Goal: Information Seeking & Learning: Learn about a topic

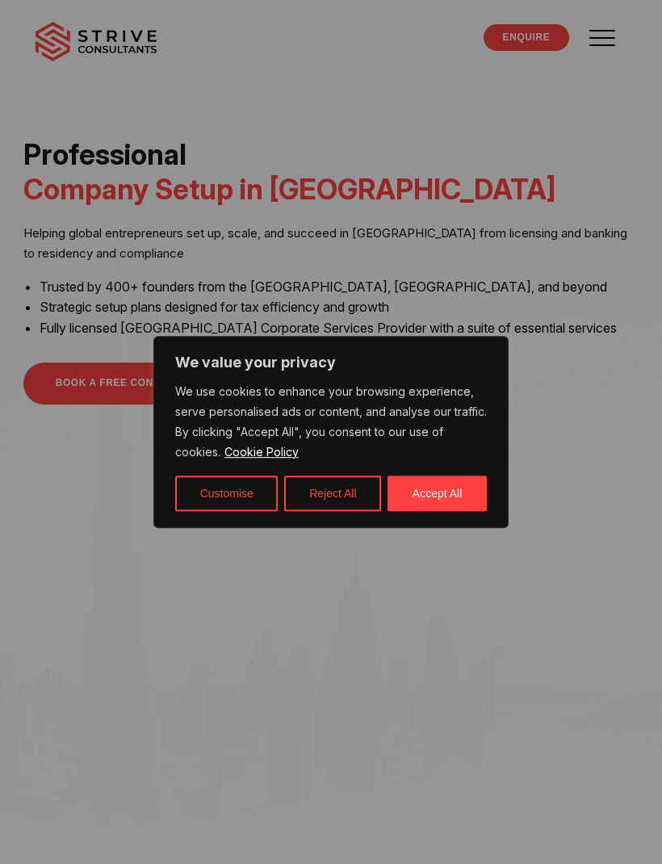
click at [619, 38] on div at bounding box center [331, 432] width 662 height 864
click at [453, 497] on button "Accept All" at bounding box center [437, 494] width 99 height 36
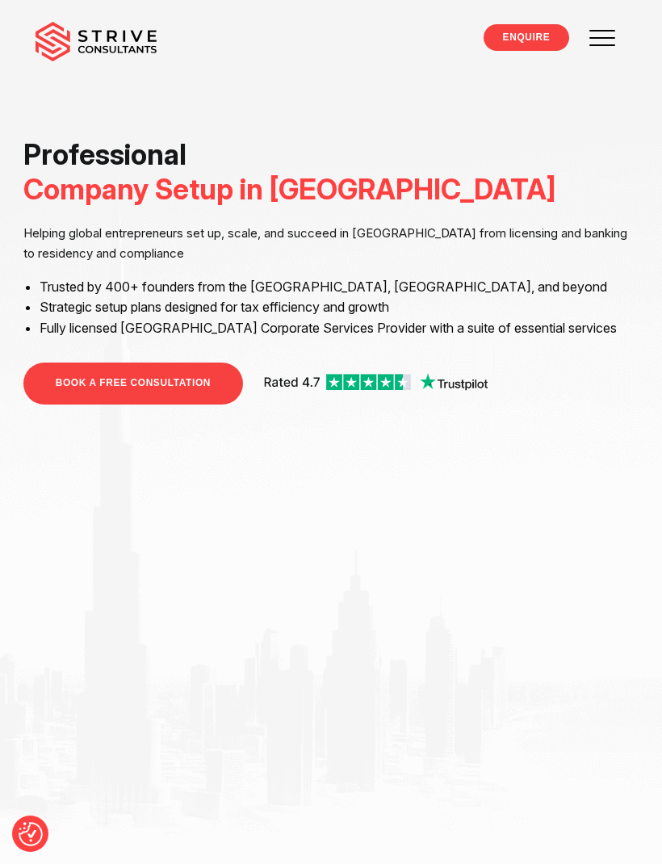
click at [602, 38] on span at bounding box center [603, 38] width 26 height 2
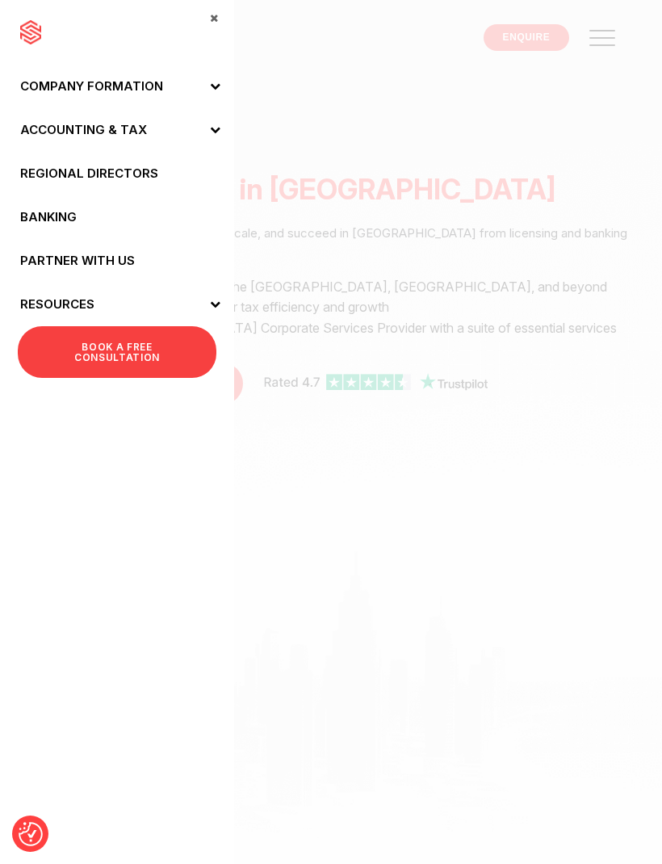
click at [209, 94] on span at bounding box center [214, 87] width 40 height 44
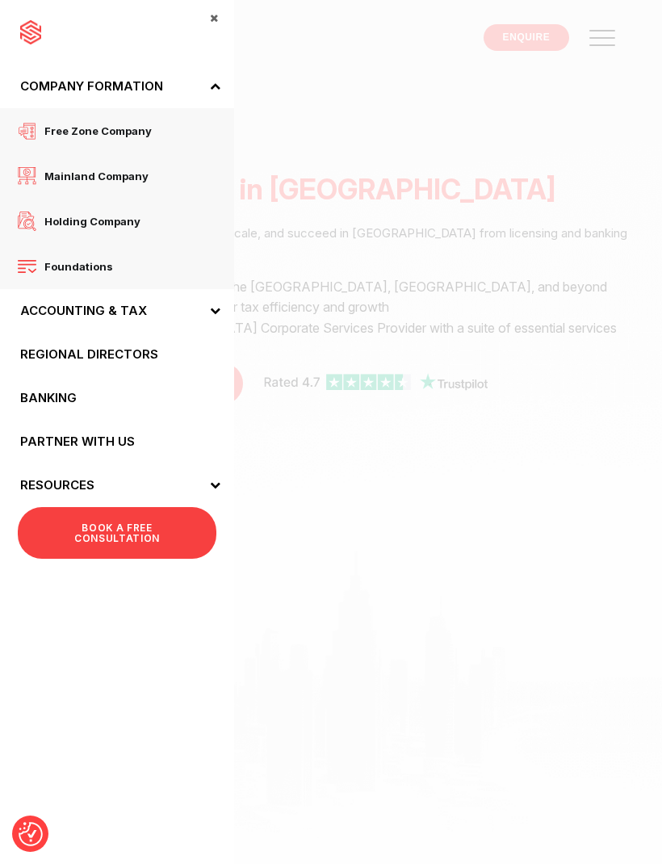
click at [223, 84] on span at bounding box center [214, 87] width 40 height 44
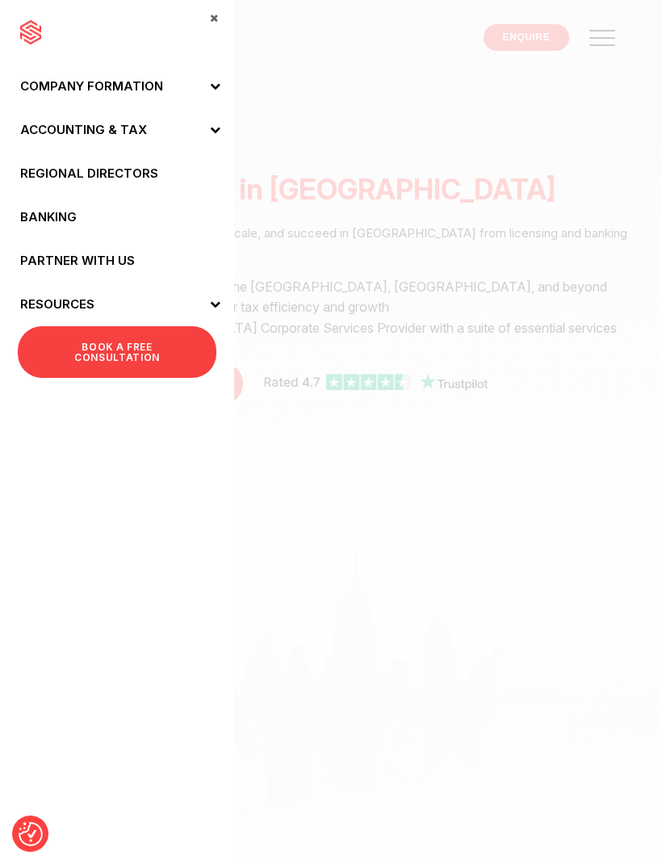
click at [220, 145] on span at bounding box center [214, 130] width 40 height 44
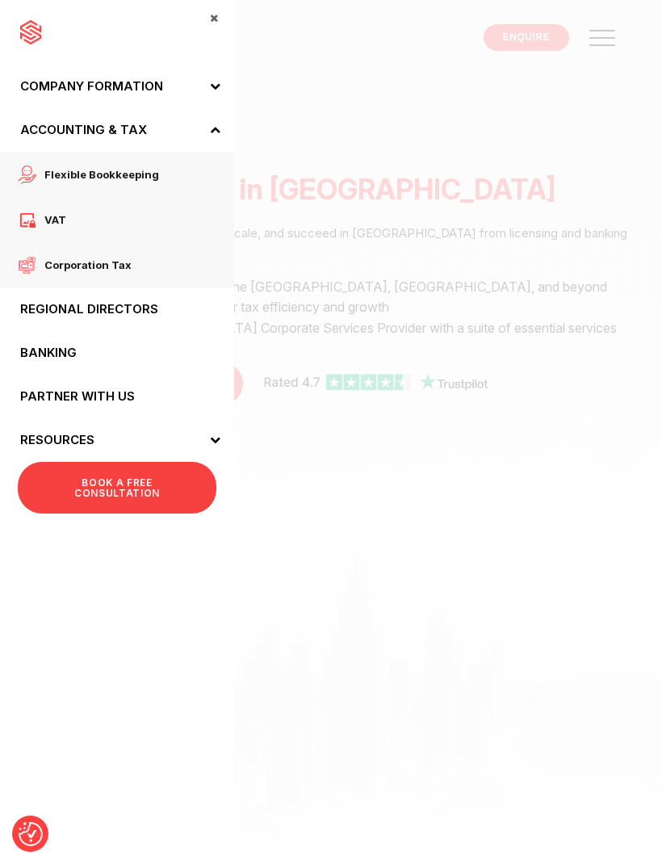
click at [211, 142] on span at bounding box center [214, 130] width 40 height 44
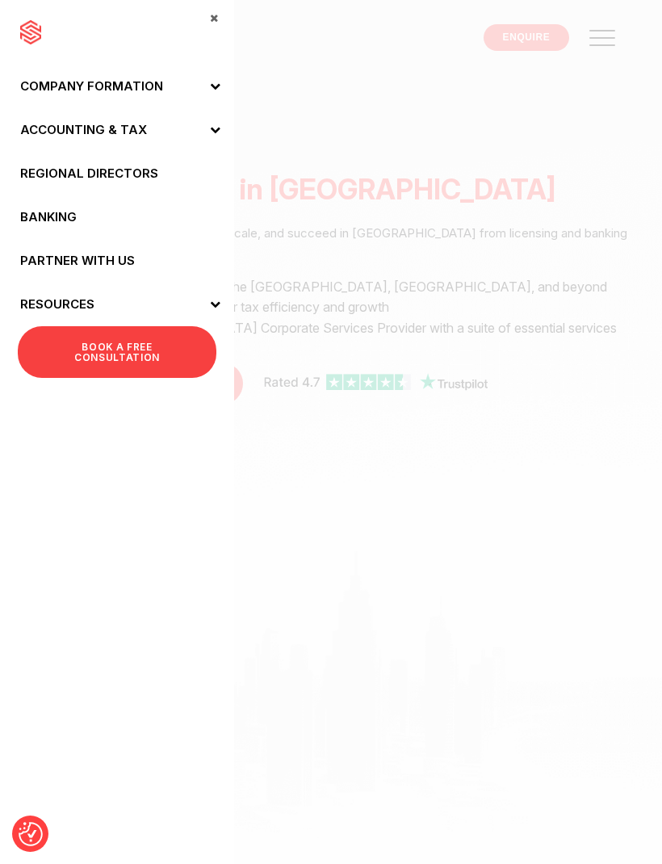
click at [217, 305] on icon at bounding box center [215, 304] width 10 height 10
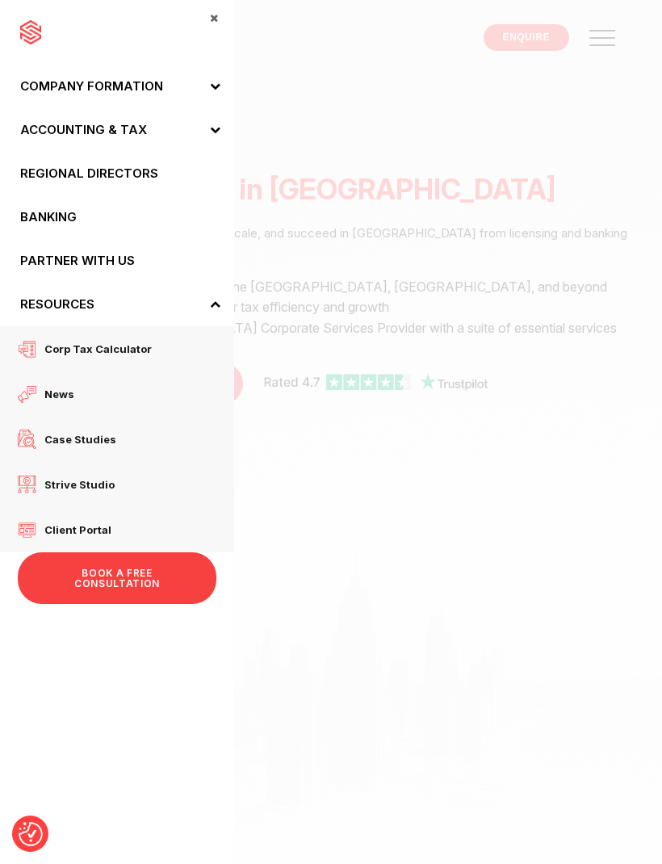
click at [210, 314] on span at bounding box center [214, 305] width 40 height 44
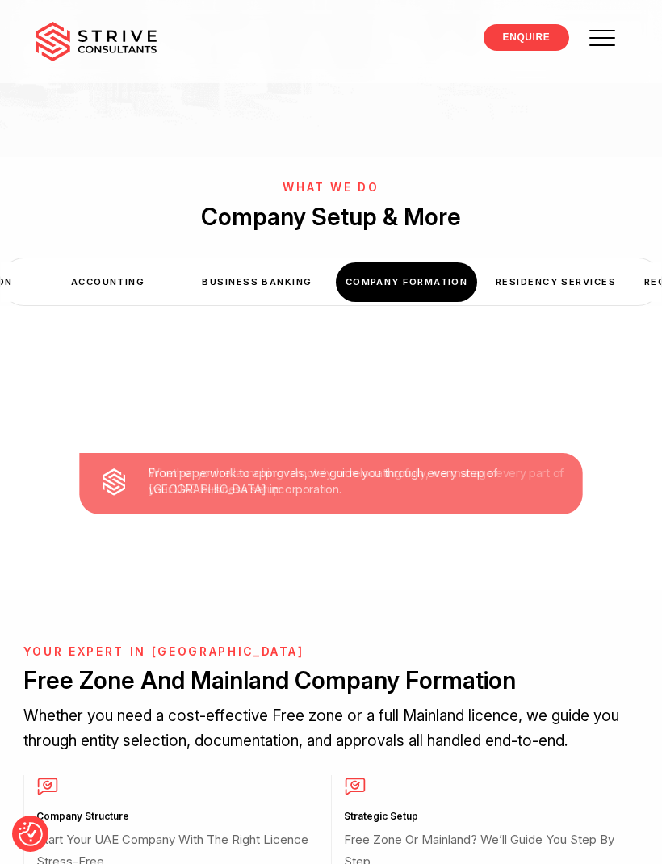
scroll to position [715, 0]
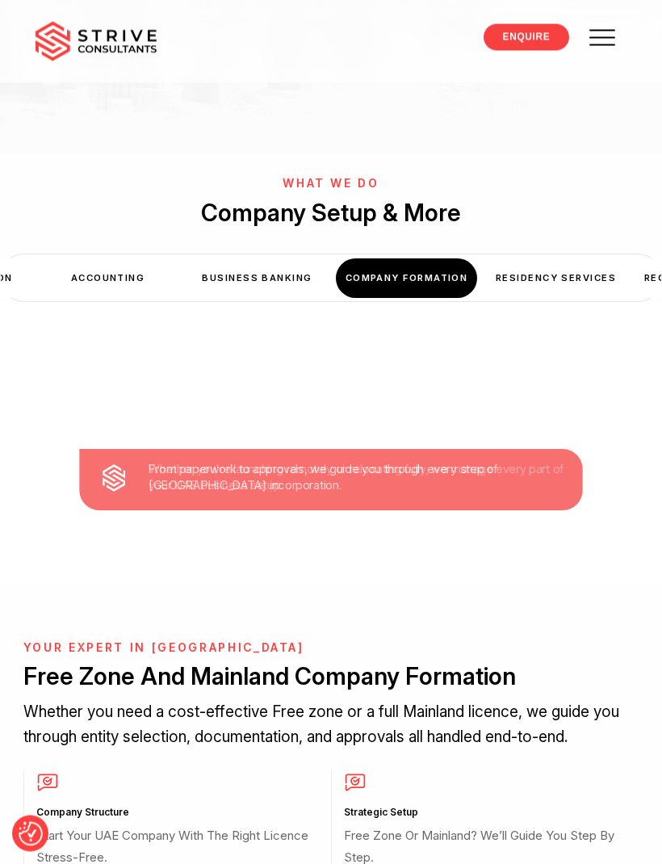
click at [543, 259] on div "Residency Services" at bounding box center [555, 279] width 141 height 40
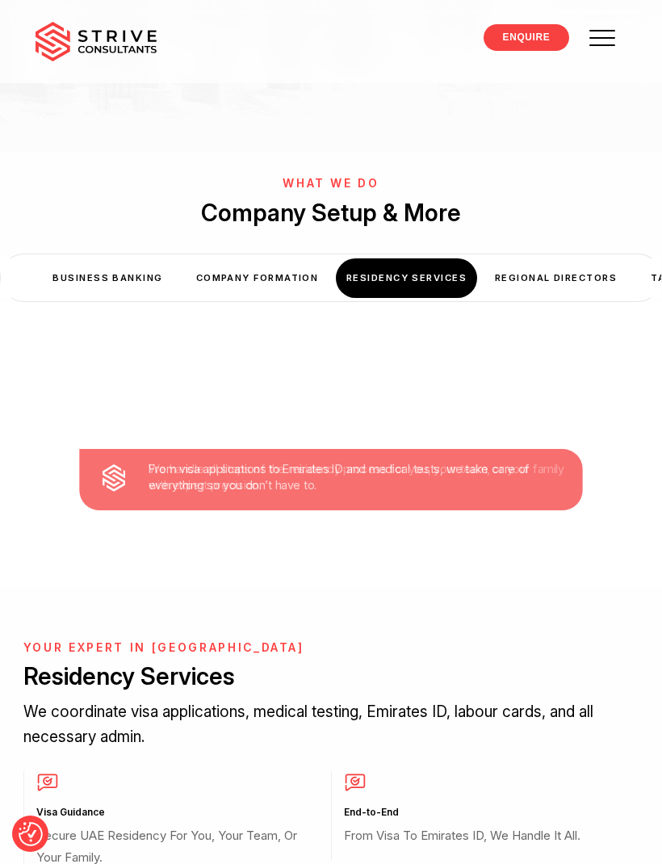
click at [521, 282] on div "Regional Directors" at bounding box center [555, 278] width 141 height 40
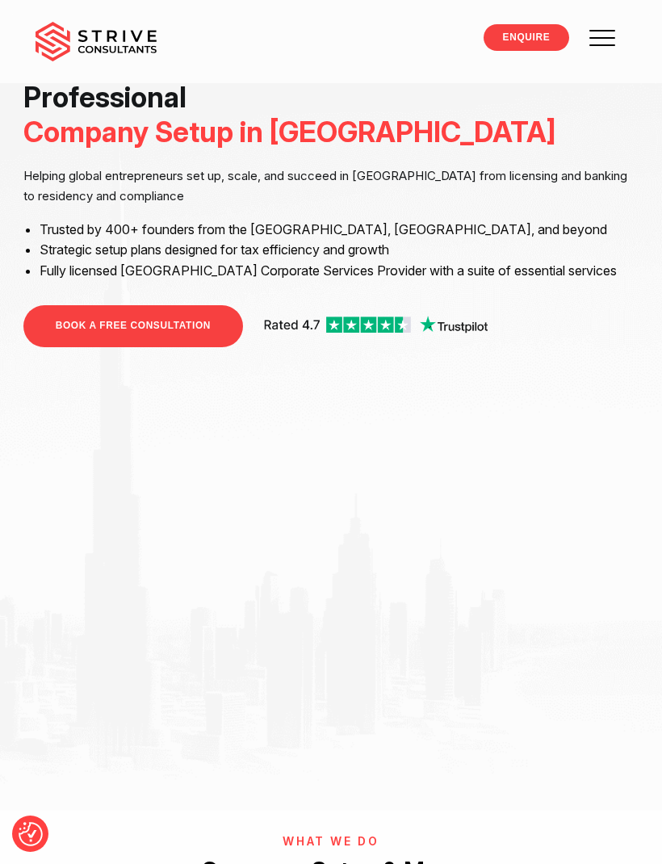
scroll to position [0, 0]
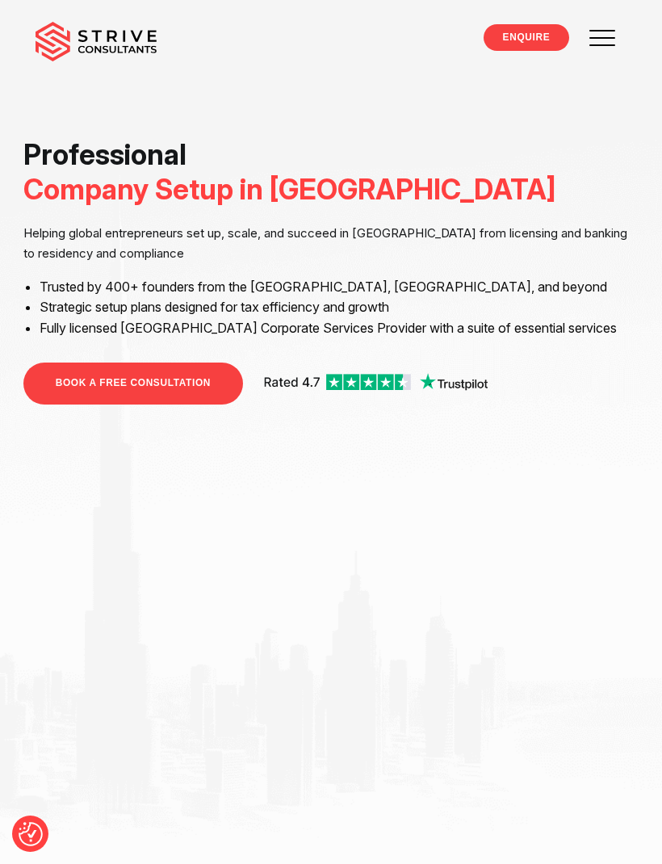
click at [607, 42] on span at bounding box center [604, 38] width 46 height 46
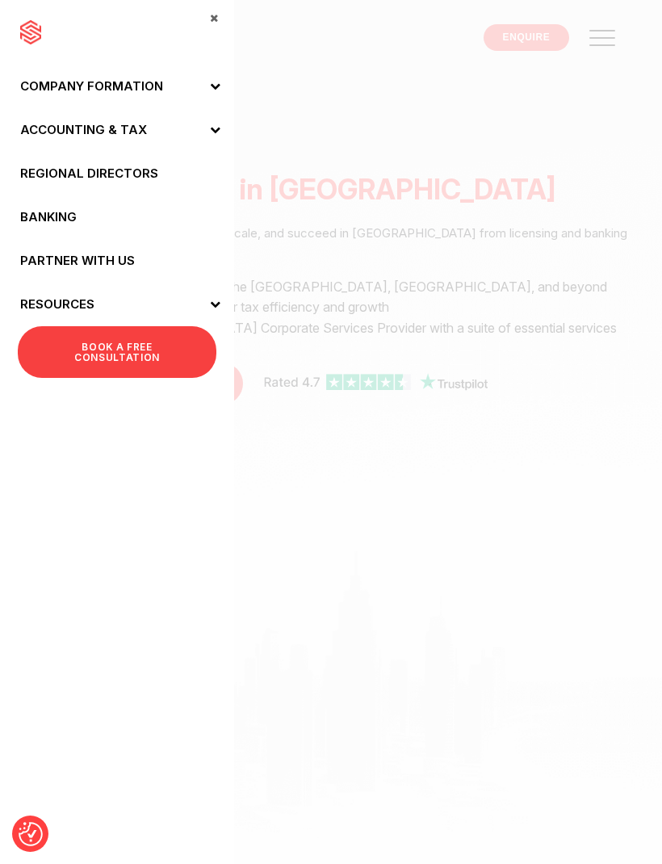
click at [147, 90] on link "Company Formation" at bounding box center [117, 87] width 234 height 44
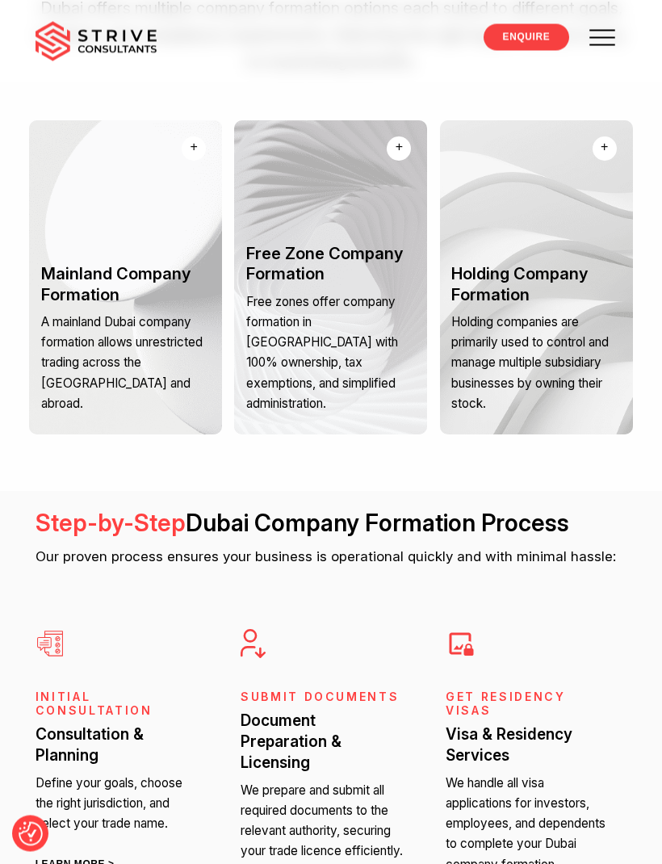
scroll to position [2889, 0]
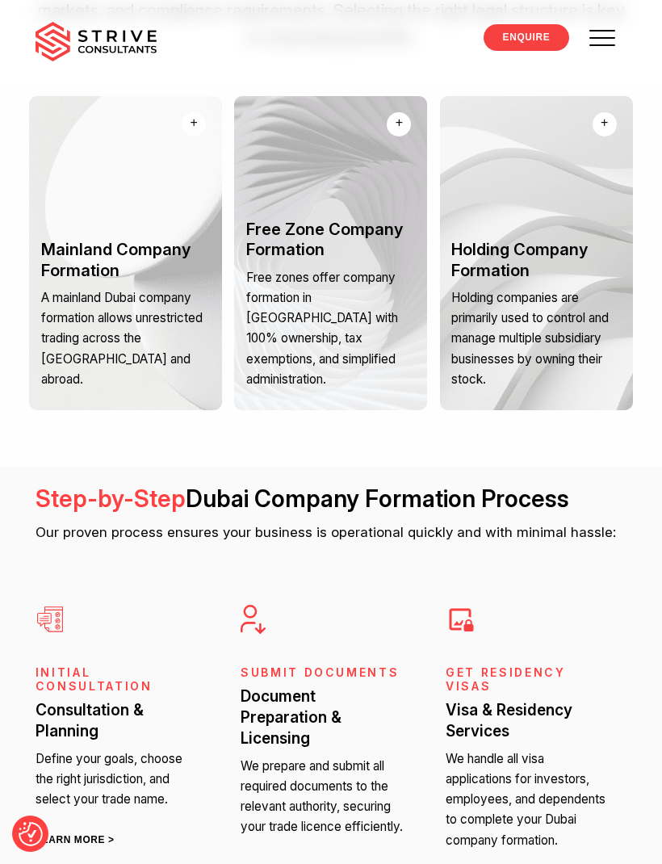
click at [508, 353] on p "Holding companies are primarily used to control and manage multiple subsidiary …" at bounding box center [538, 338] width 174 height 102
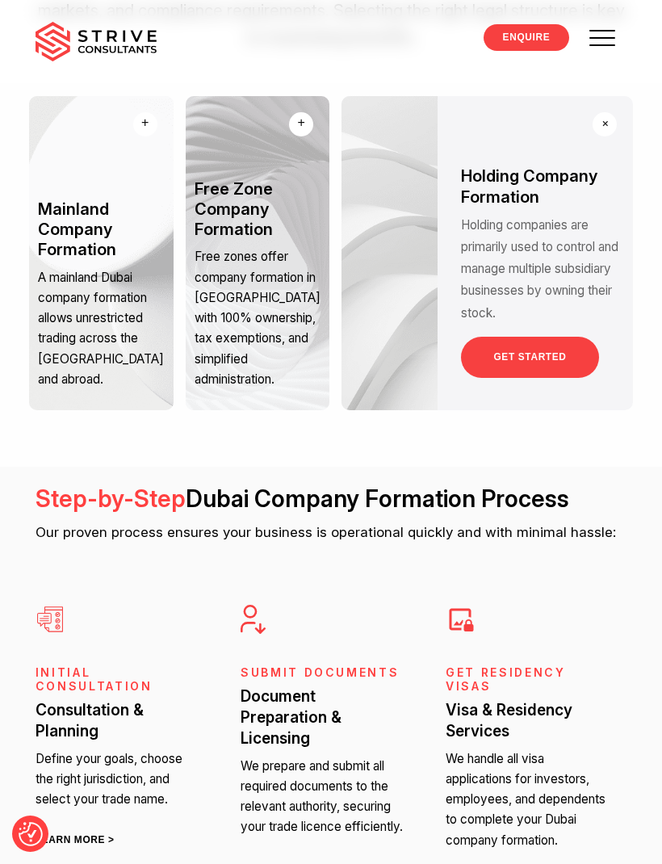
click at [577, 275] on p "Holding companies are primarily used to control and manage multiple subsidiary …" at bounding box center [542, 269] width 163 height 110
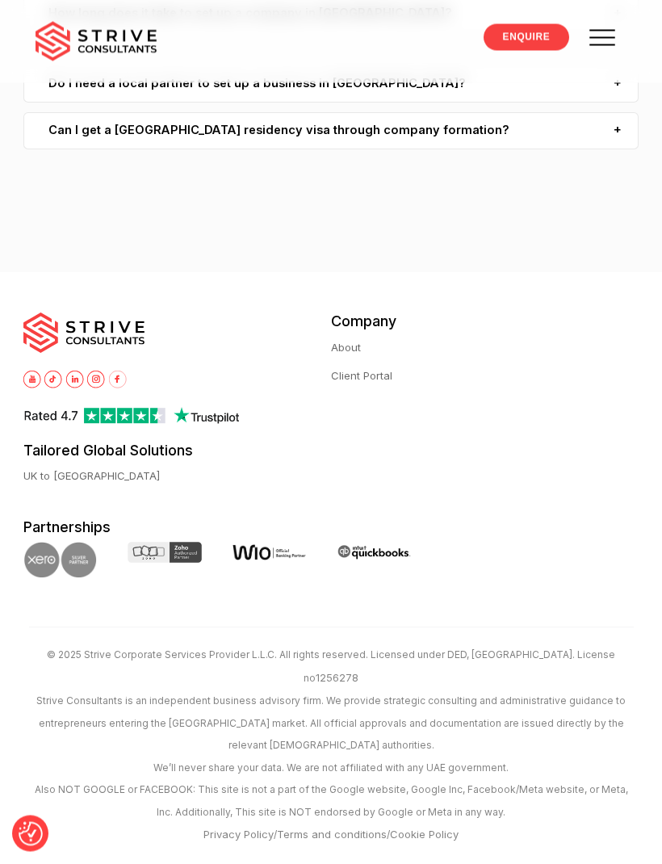
scroll to position [7669, 0]
click at [606, 37] on span at bounding box center [603, 38] width 26 height 2
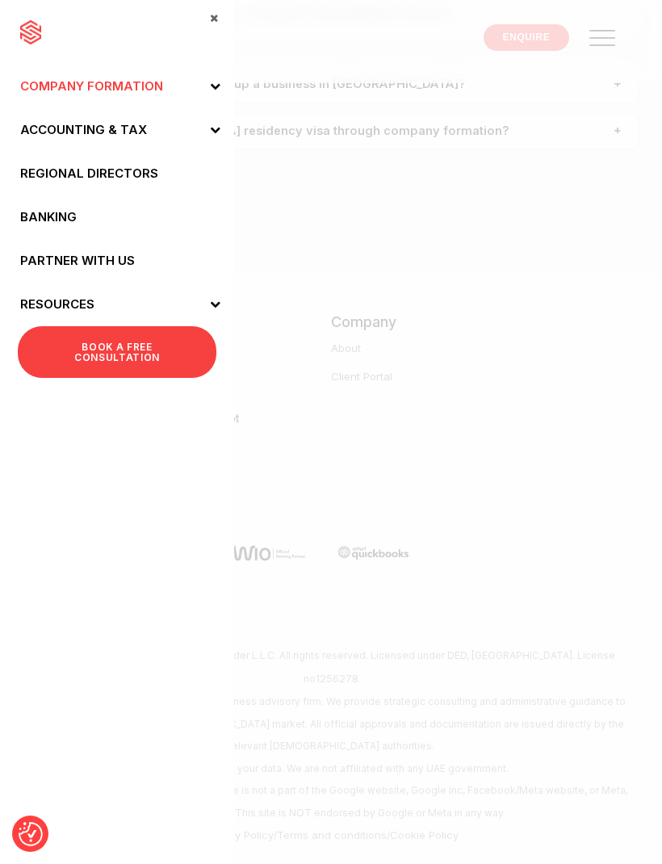
click at [213, 90] on icon at bounding box center [215, 86] width 10 height 10
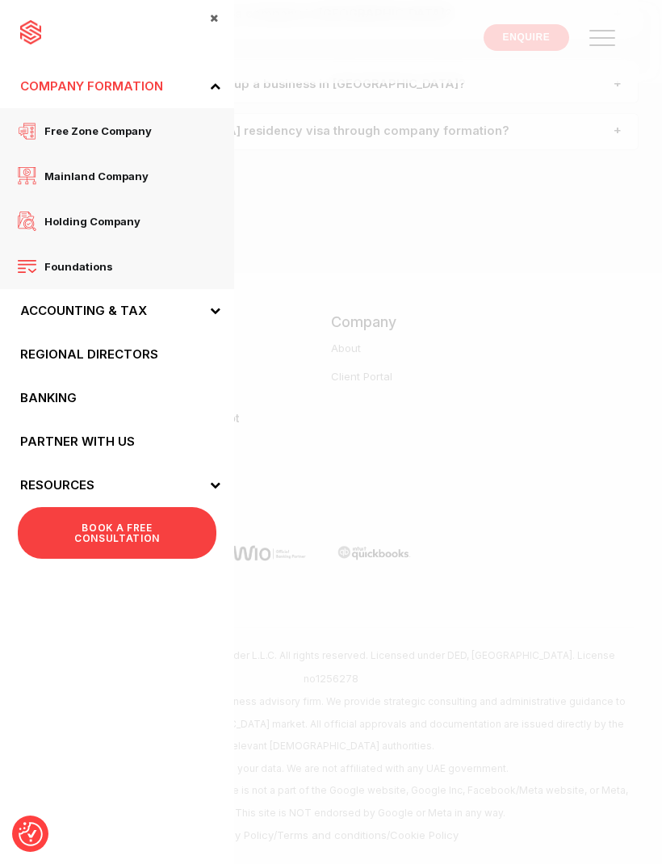
click at [145, 145] on link "Free zone company" at bounding box center [117, 130] width 234 height 45
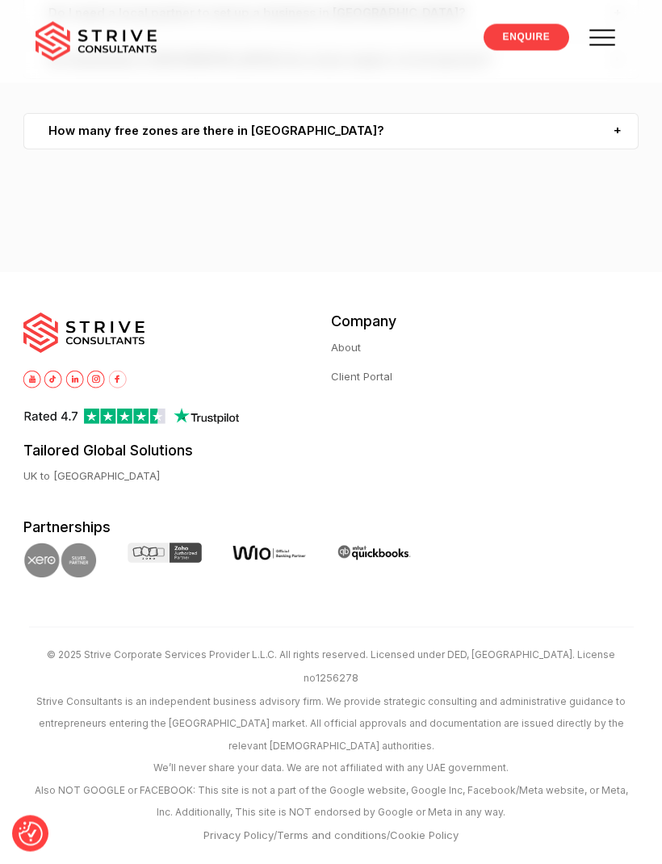
scroll to position [6213, 0]
click at [360, 357] on link "About" at bounding box center [346, 348] width 30 height 17
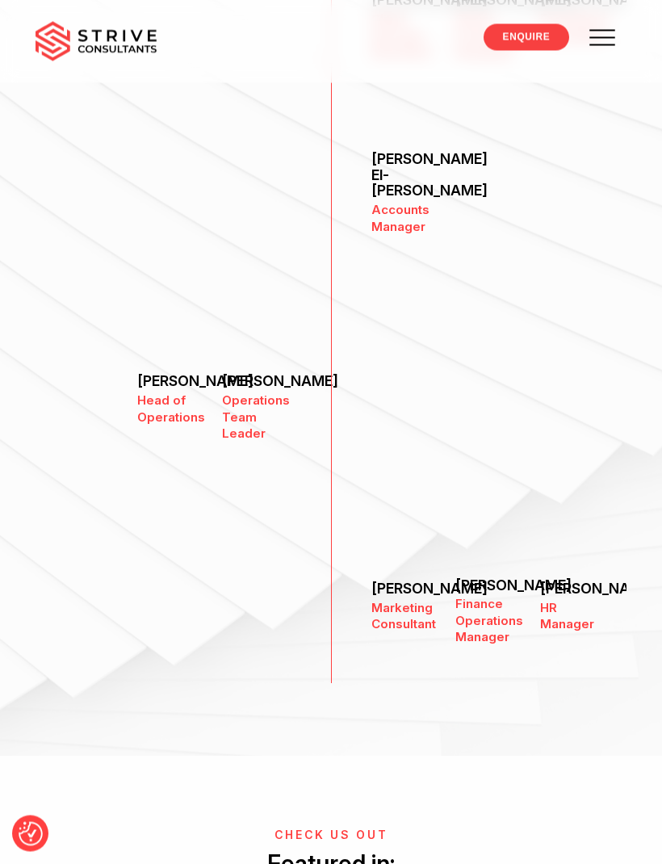
scroll to position [2010, 0]
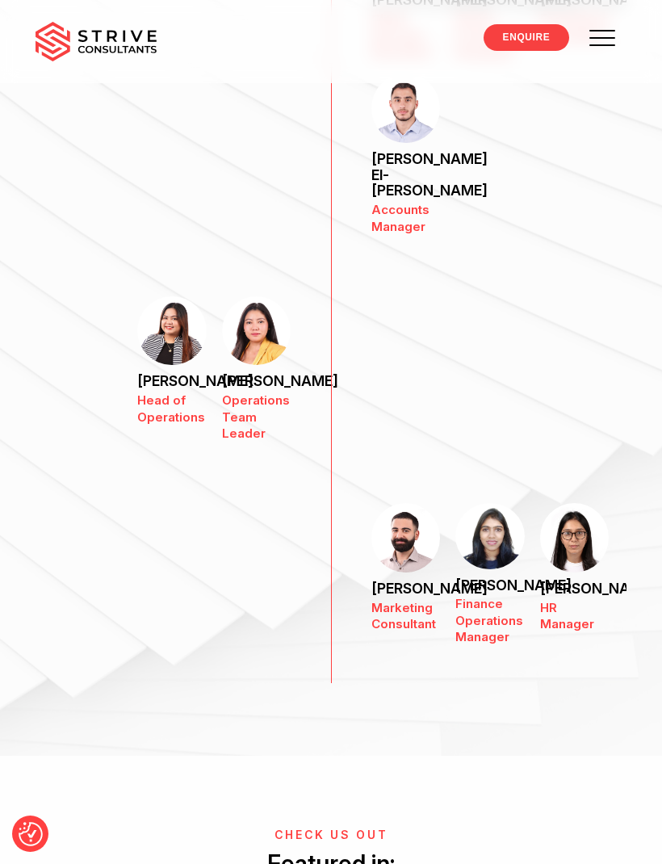
click at [272, 337] on img at bounding box center [256, 330] width 69 height 69
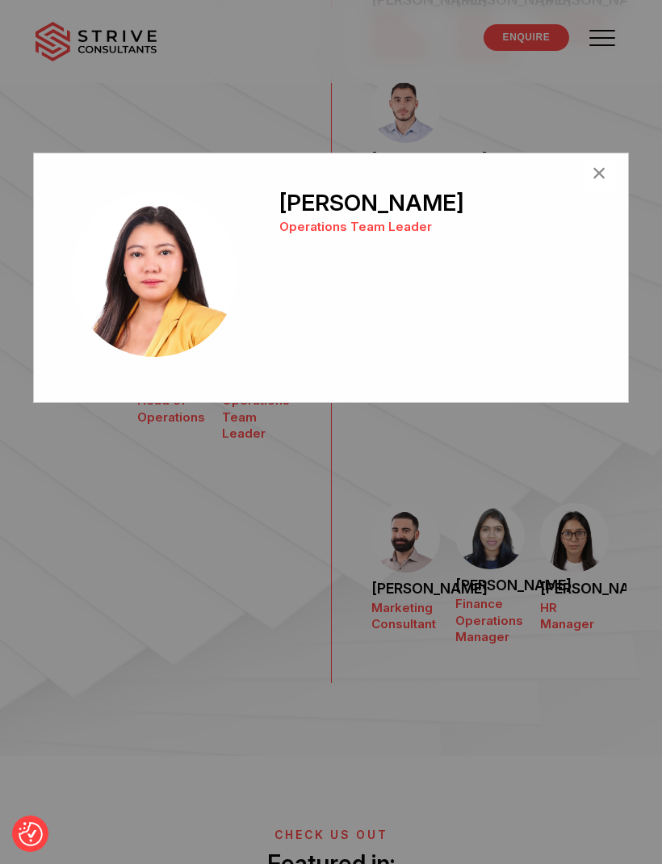
click at [594, 182] on span "×" at bounding box center [599, 176] width 15 height 32
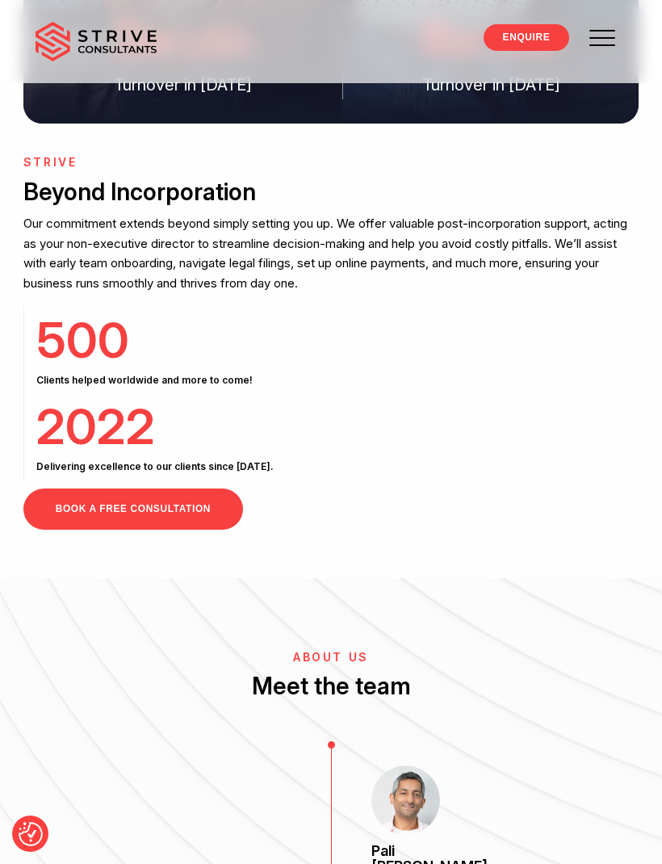
scroll to position [0, 0]
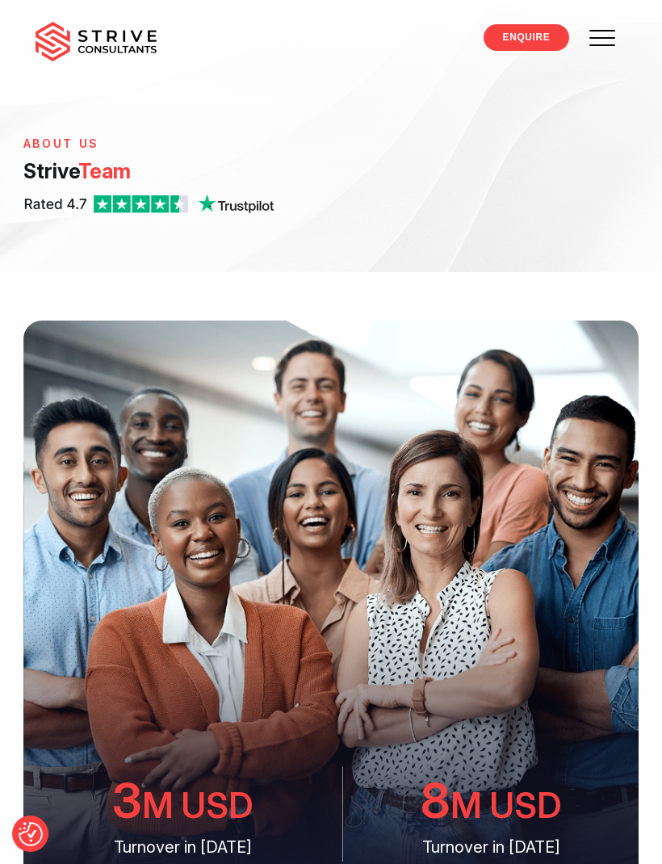
click at [611, 57] on span at bounding box center [604, 38] width 46 height 46
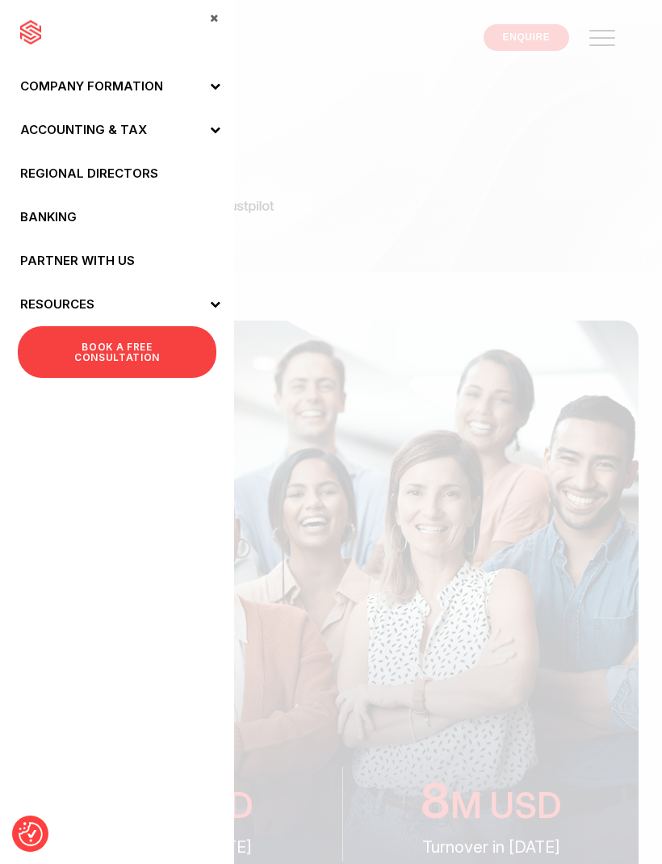
click at [224, 311] on span at bounding box center [214, 305] width 40 height 44
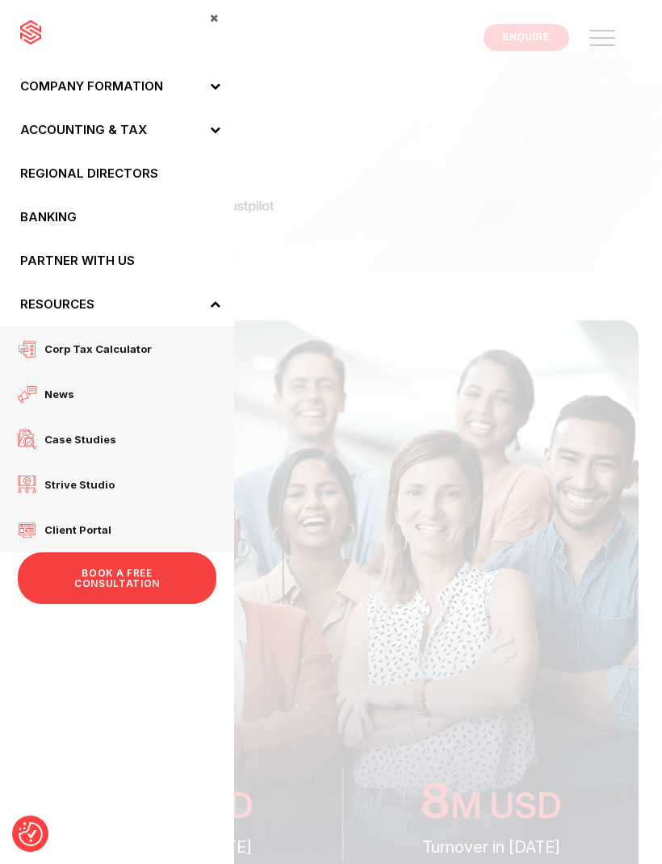
click at [157, 353] on link "Corp tax calculator" at bounding box center [117, 348] width 234 height 45
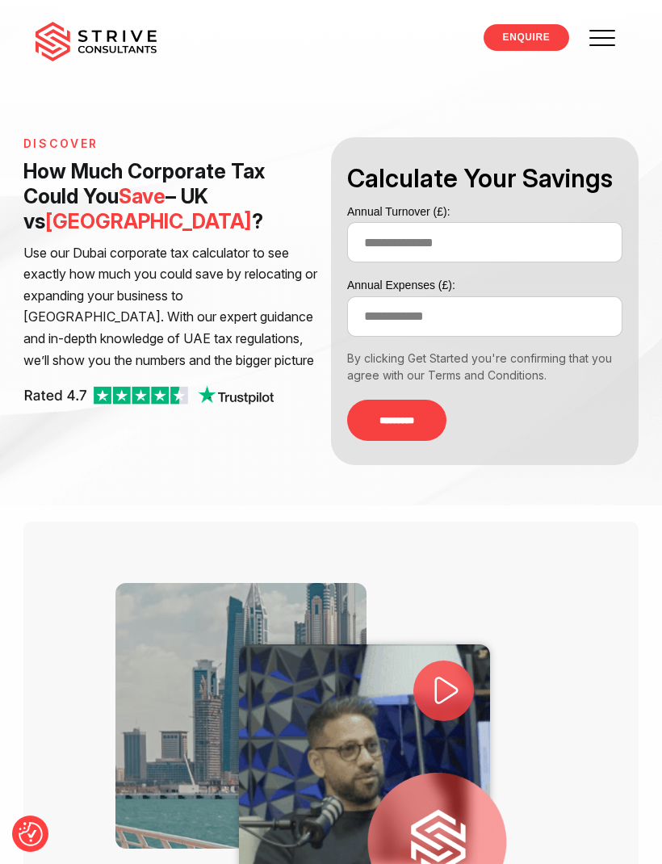
click at [606, 62] on link at bounding box center [602, 39] width 48 height 48
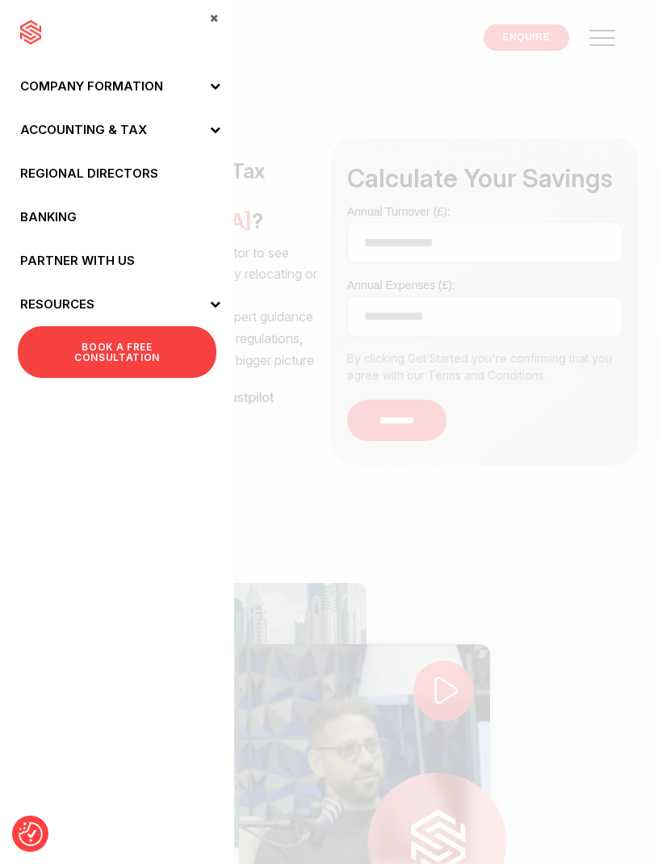
click at [215, 99] on span at bounding box center [214, 87] width 40 height 44
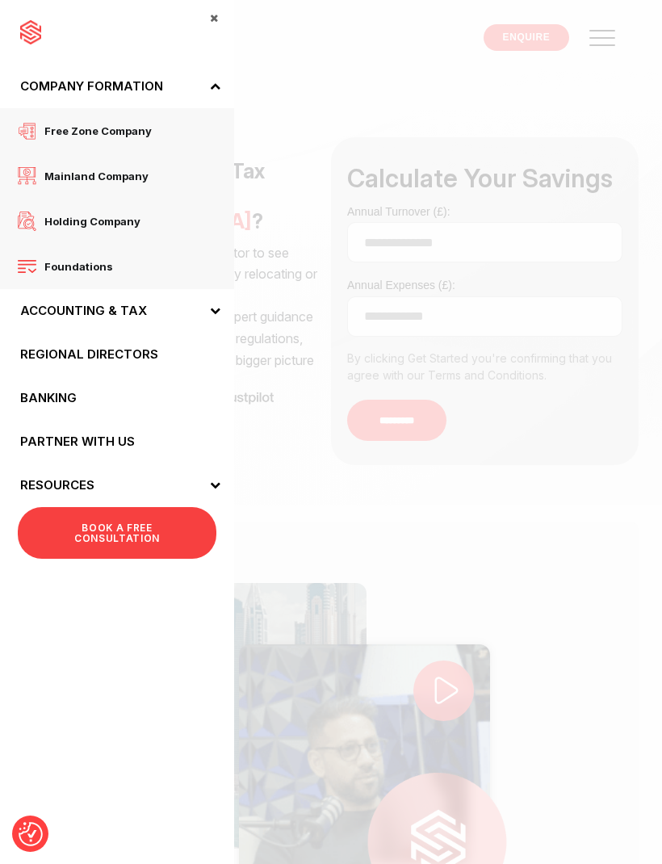
click at [130, 137] on span "Free zone company" at bounding box center [93, 130] width 115 height 21
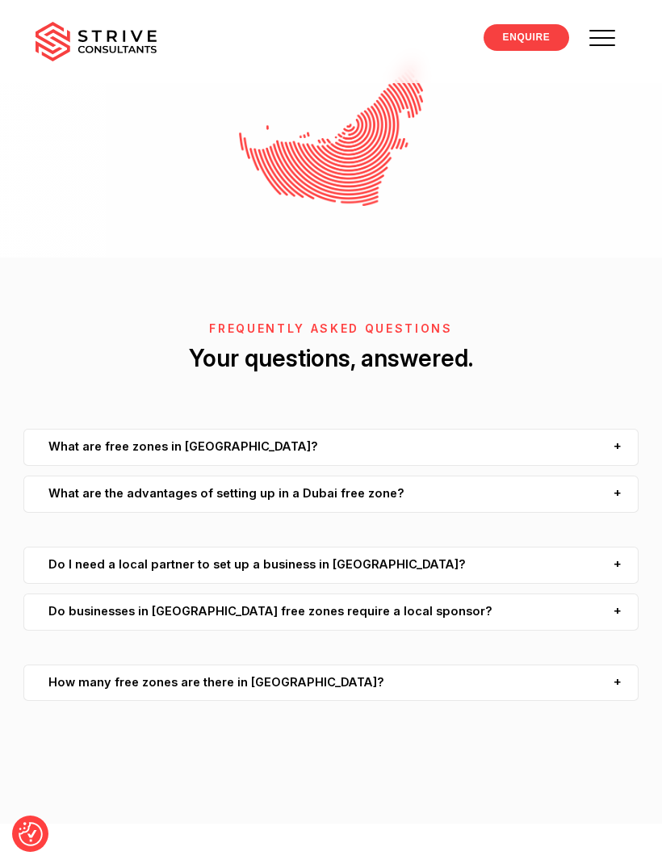
scroll to position [4631, 0]
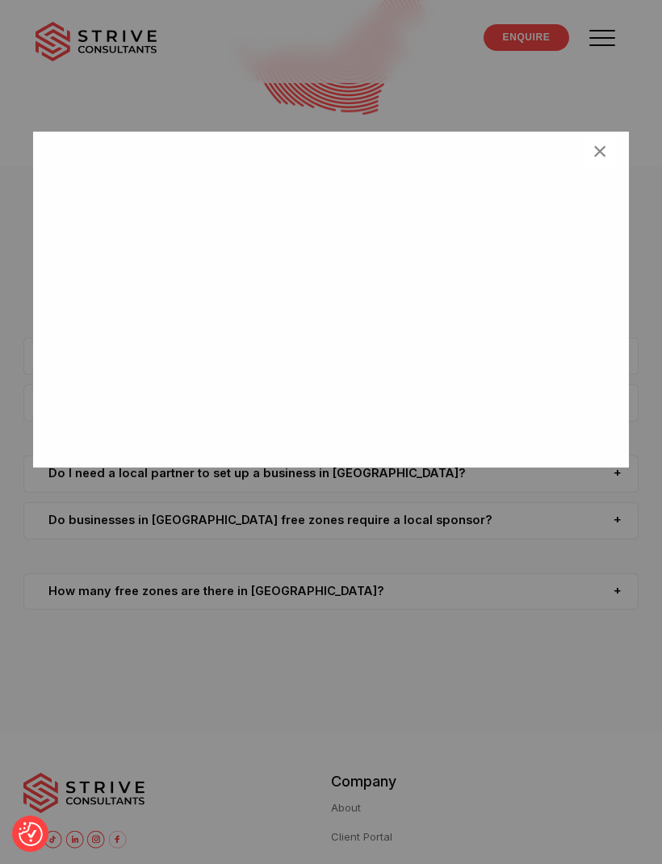
click at [606, 166] on button "×" at bounding box center [600, 154] width 32 height 32
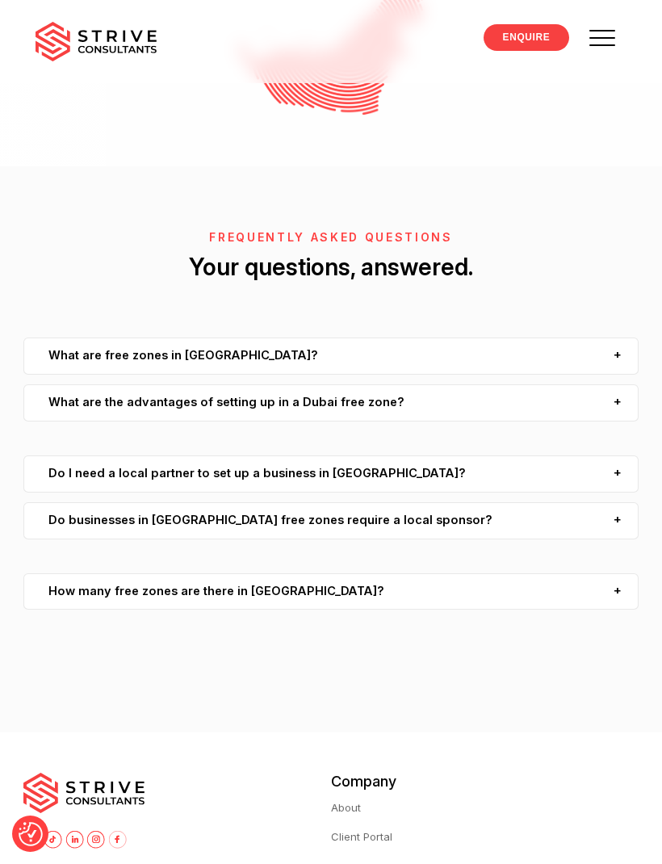
click at [602, 46] on span at bounding box center [604, 38] width 46 height 46
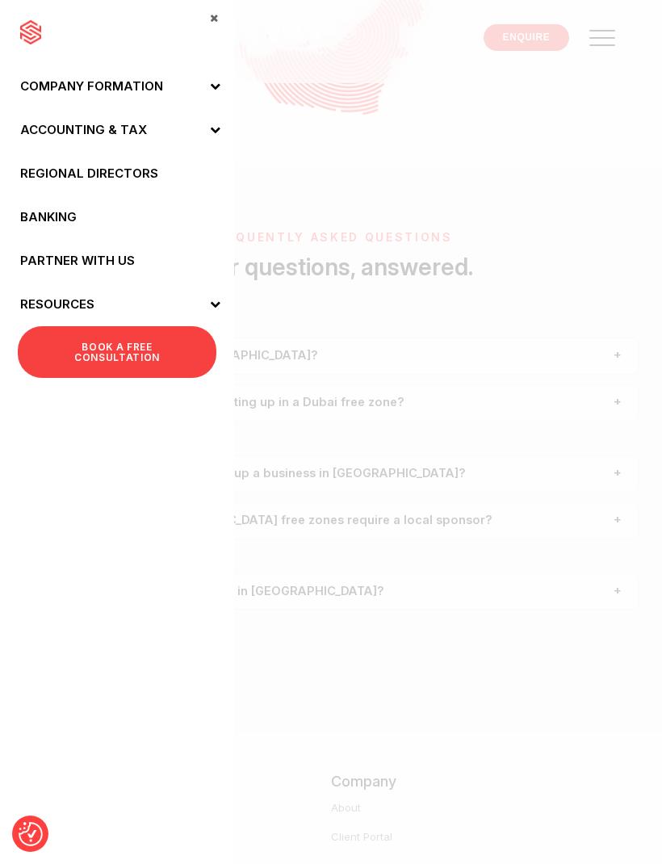
click at [222, 309] on span at bounding box center [214, 305] width 40 height 44
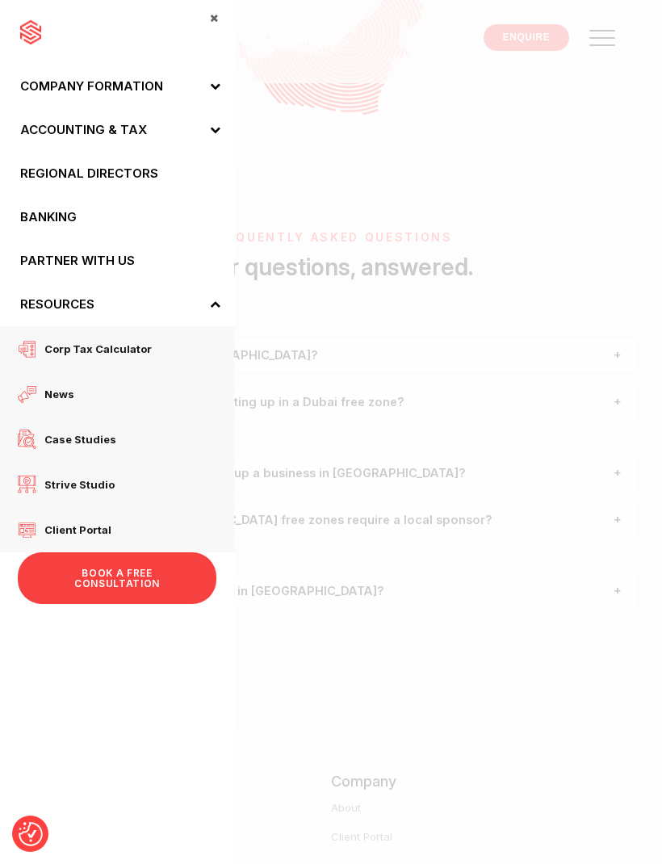
click at [61, 393] on span "News" at bounding box center [55, 394] width 38 height 21
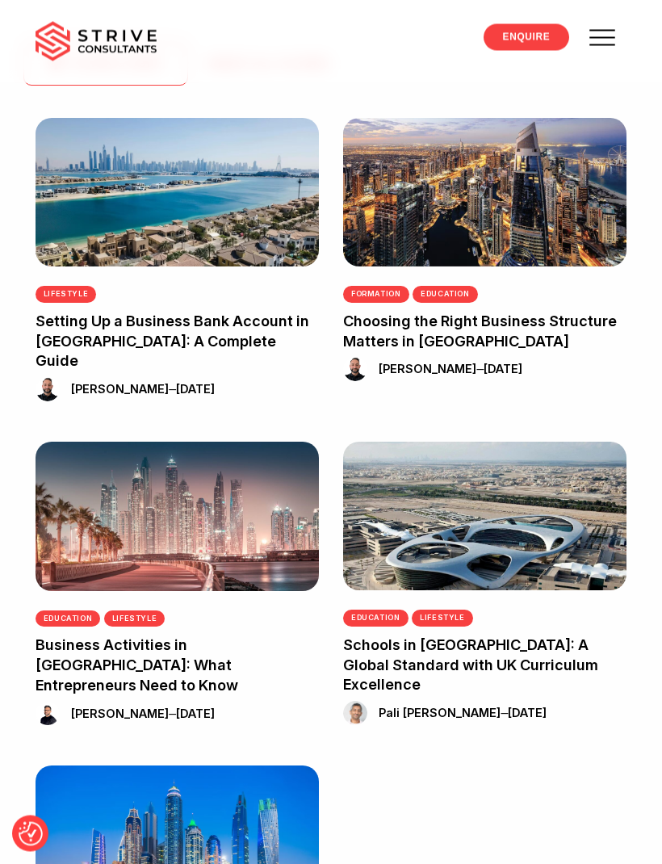
scroll to position [277, 0]
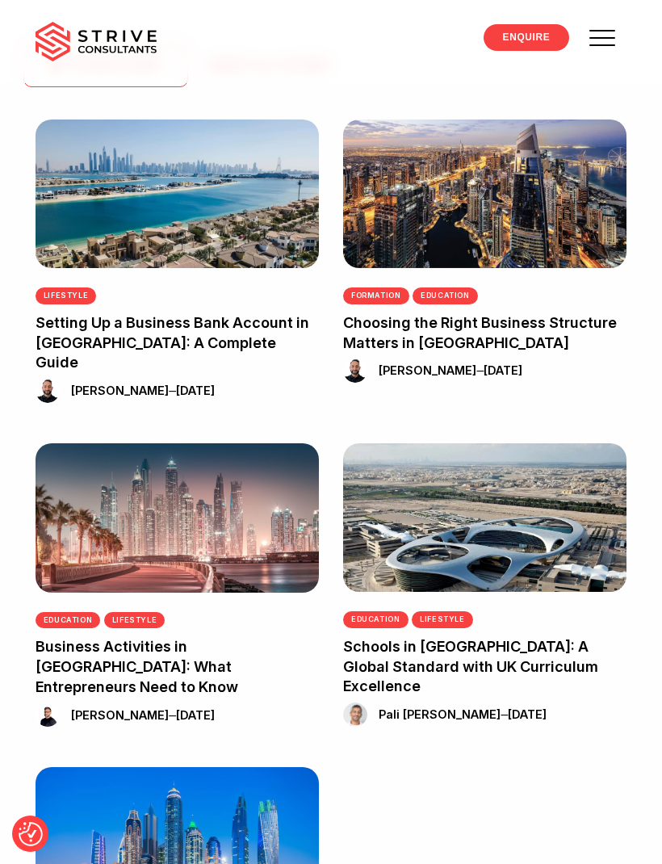
click at [238, 328] on link "Setting Up a Business Bank Account in [GEOGRAPHIC_DATA]: A Complete Guide" at bounding box center [173, 341] width 274 height 57
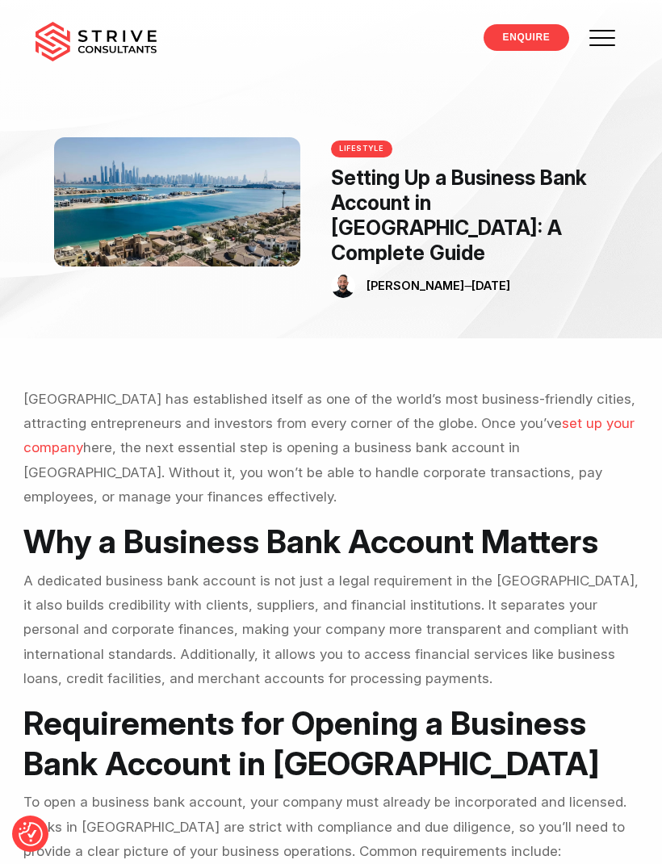
click at [595, 56] on span at bounding box center [604, 38] width 46 height 46
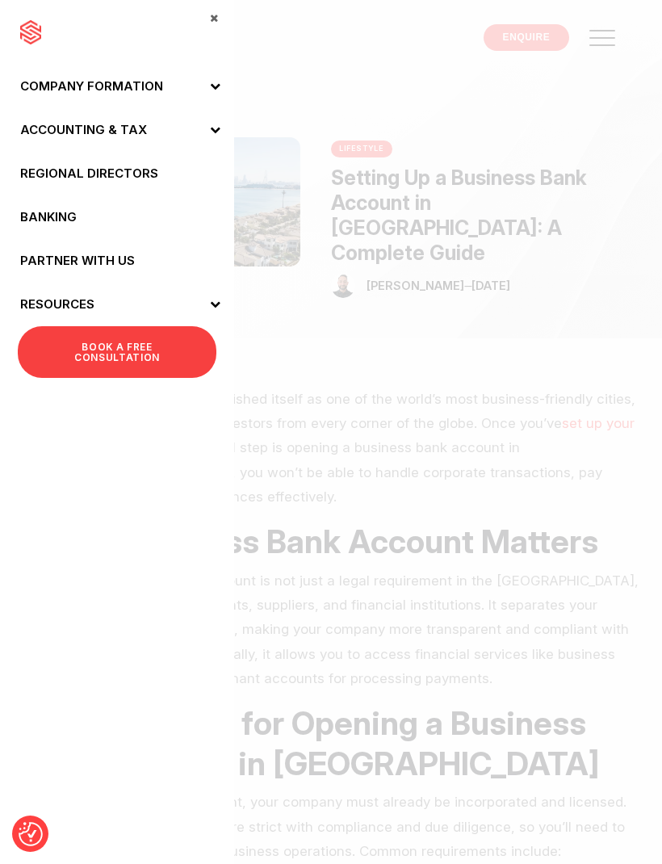
click at [223, 313] on span at bounding box center [214, 305] width 40 height 44
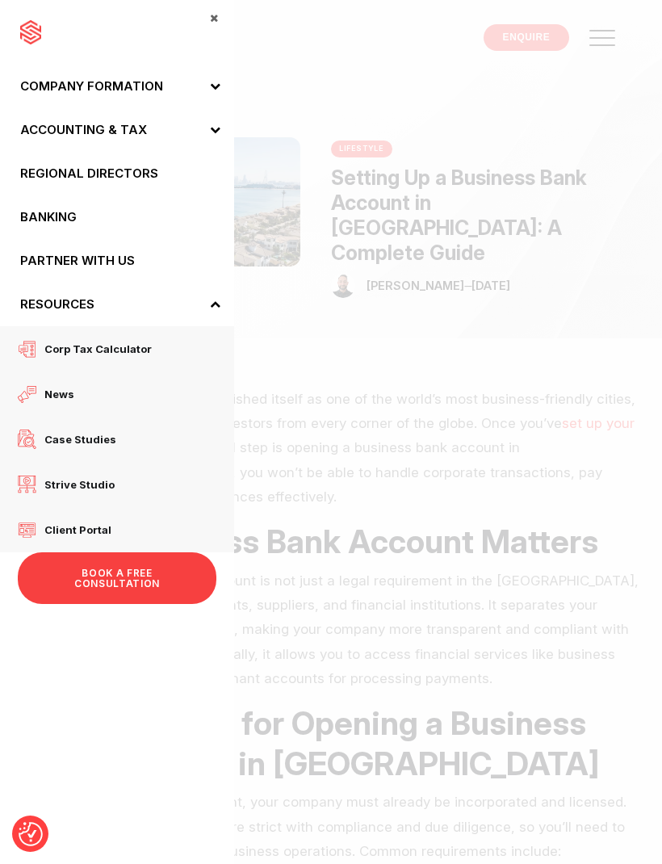
click at [216, 132] on icon at bounding box center [215, 129] width 10 height 10
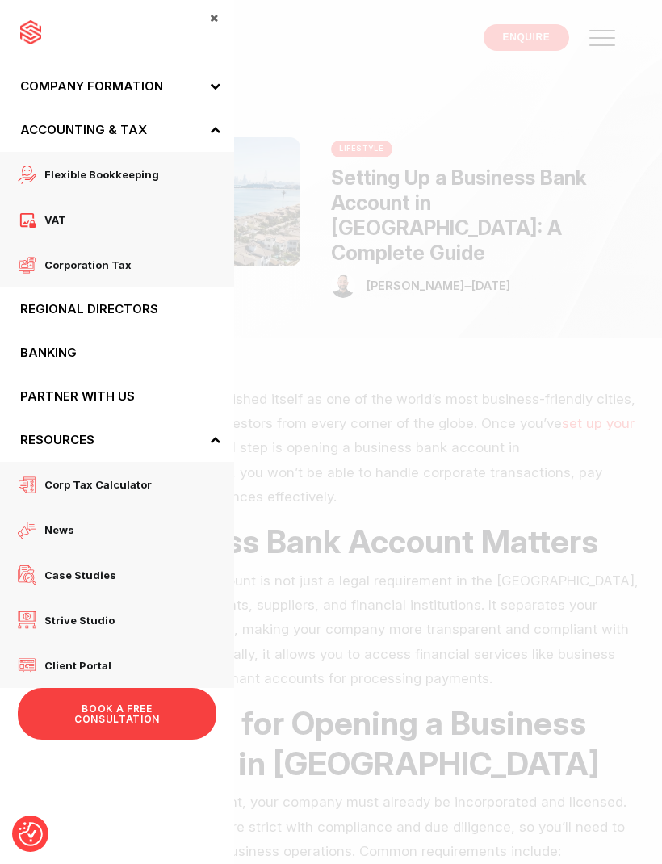
click at [114, 395] on link "Partner with Us" at bounding box center [117, 397] width 234 height 44
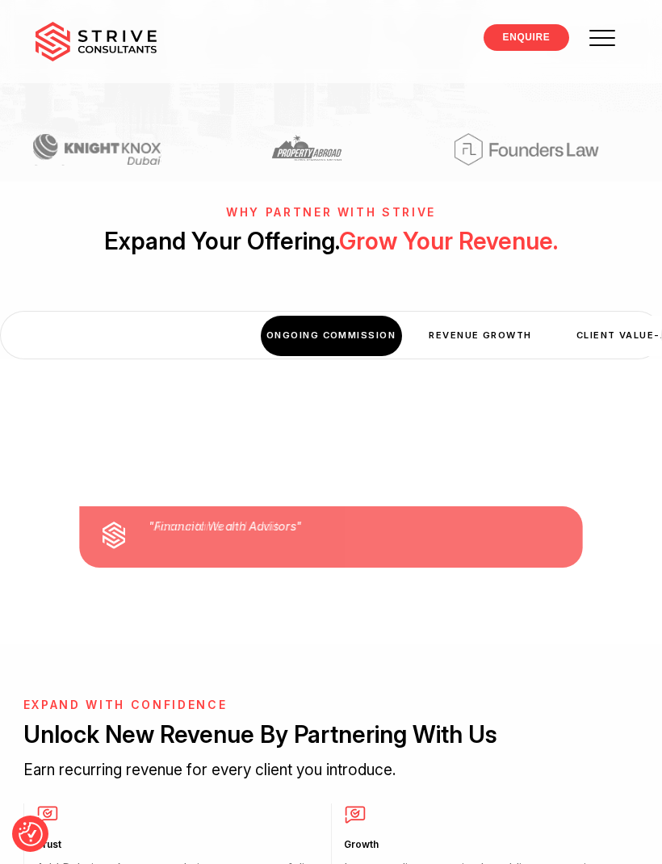
click at [464, 316] on div "Revenue Growth" at bounding box center [480, 336] width 141 height 40
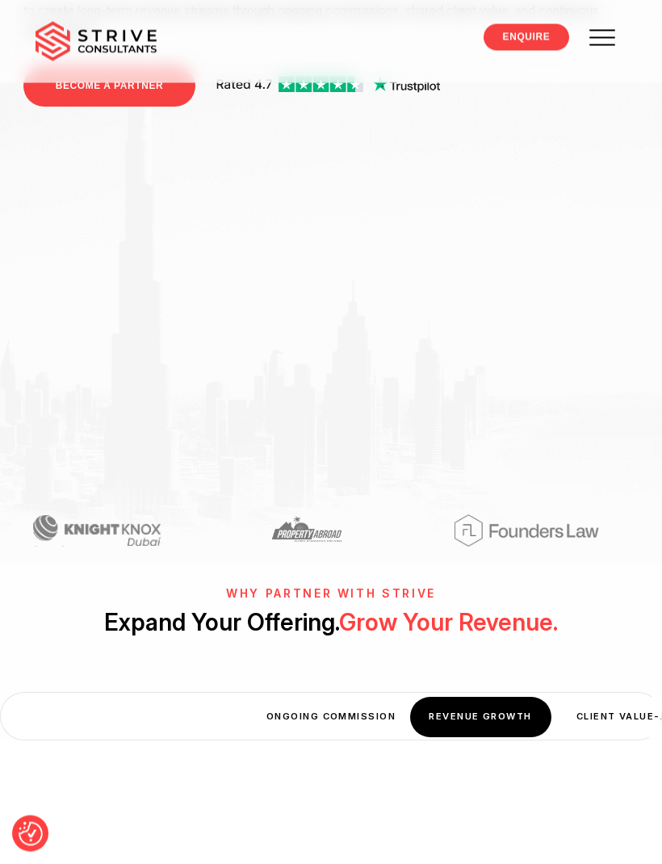
scroll to position [190, 0]
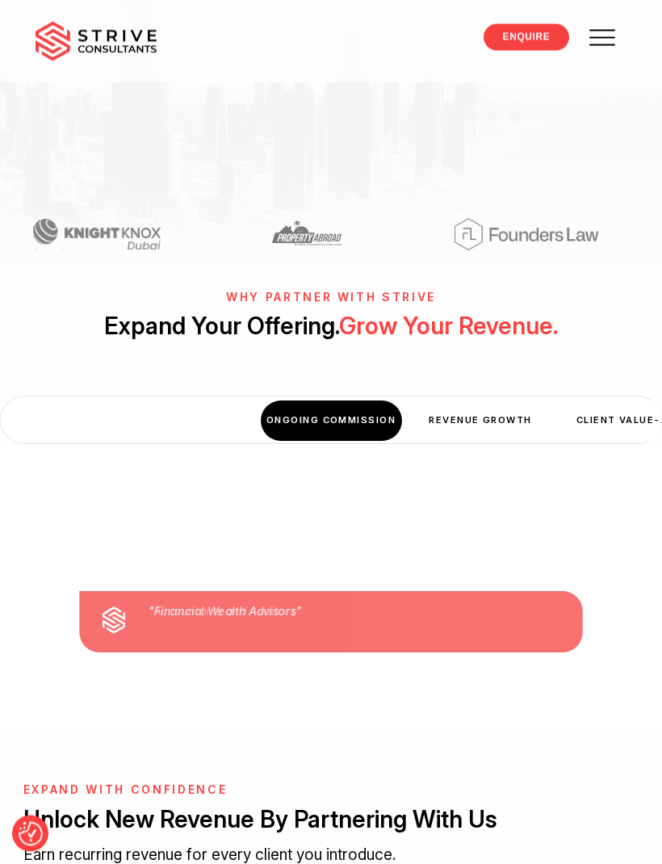
scroll to position [508, 0]
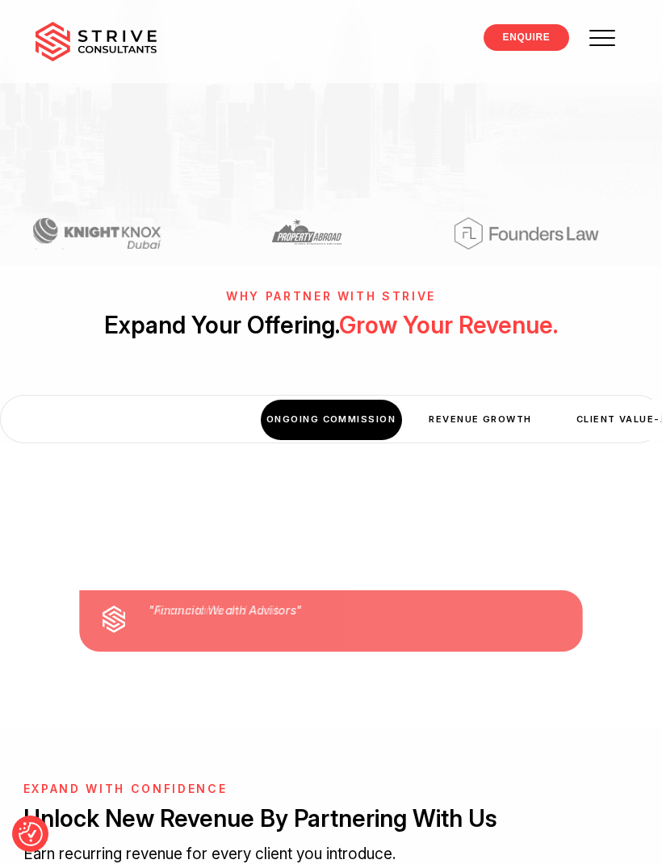
click at [499, 400] on div "Revenue Growth" at bounding box center [480, 420] width 141 height 40
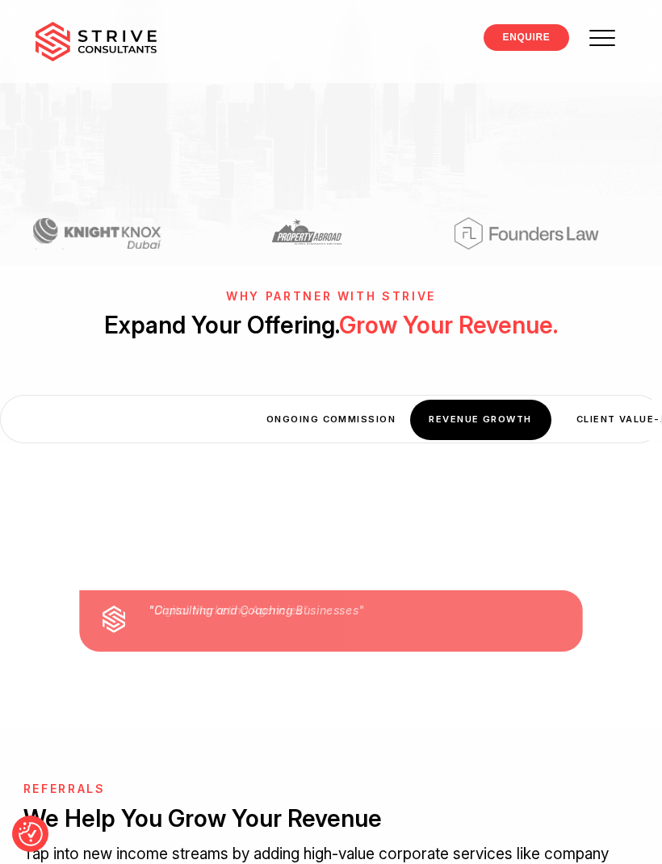
click at [594, 400] on div "Client Value-Add" at bounding box center [630, 420] width 141 height 40
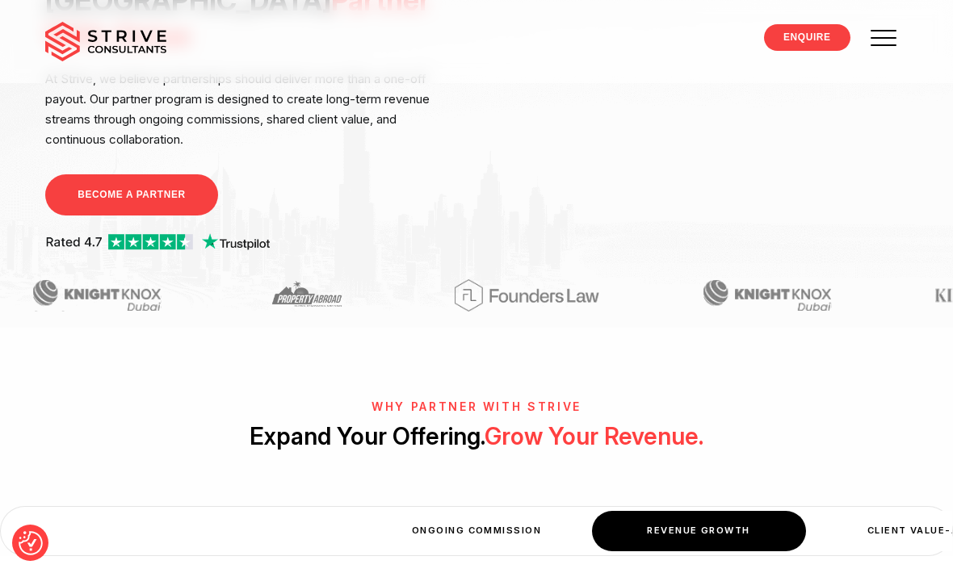
scroll to position [0, 0]
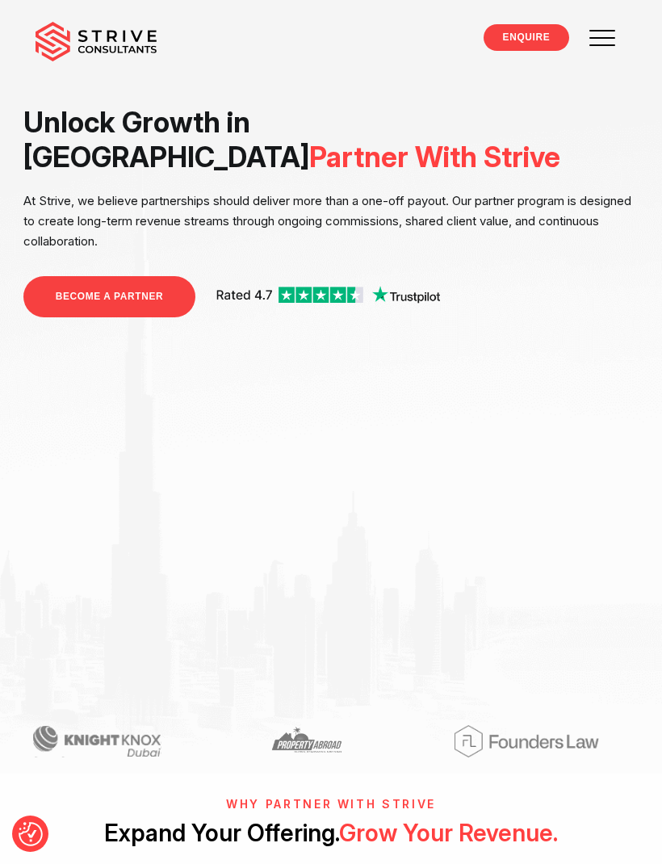
click at [604, 44] on span at bounding box center [603, 45] width 26 height 2
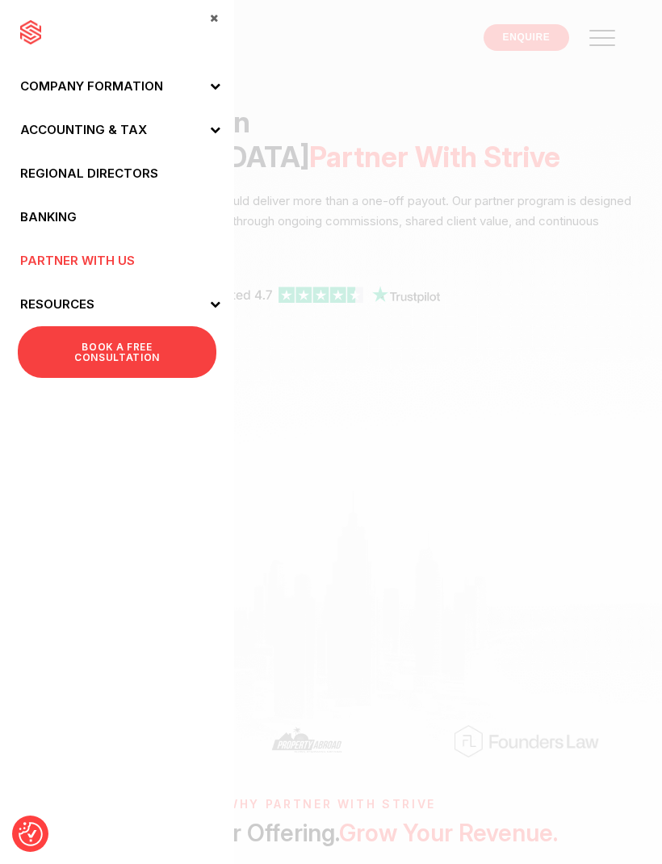
click at [223, 304] on span at bounding box center [214, 305] width 40 height 44
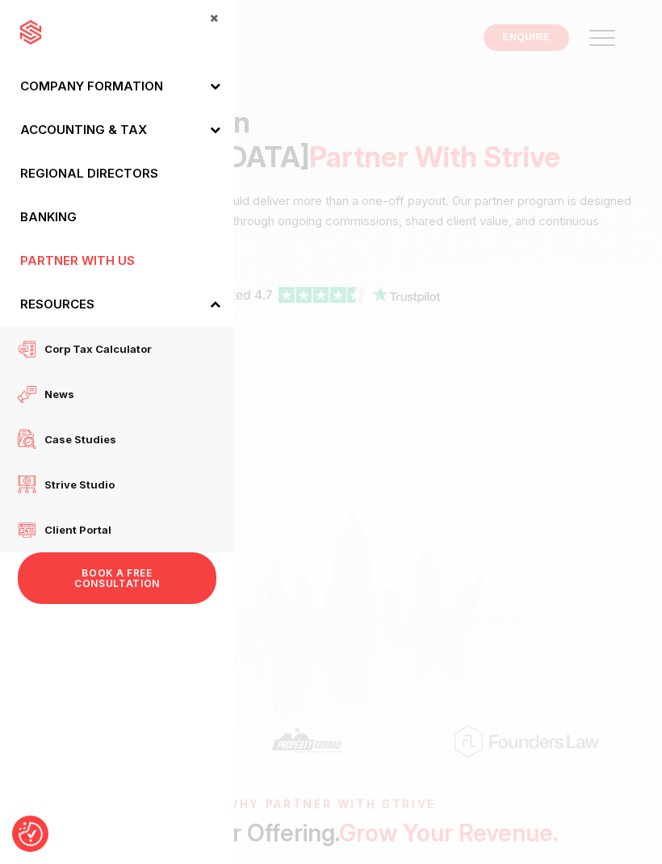
click at [111, 487] on link "Strive Studio" at bounding box center [117, 484] width 234 height 45
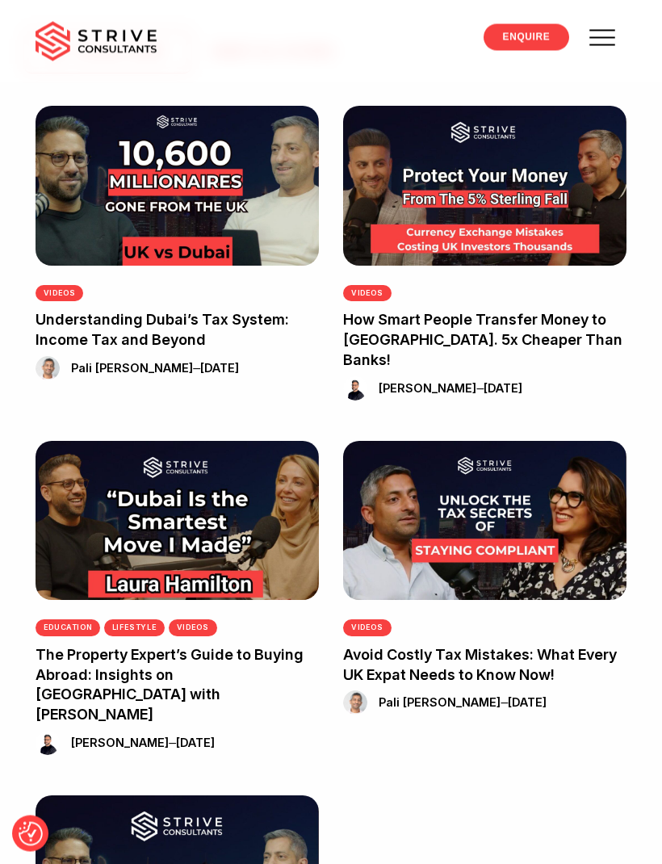
scroll to position [276, 0]
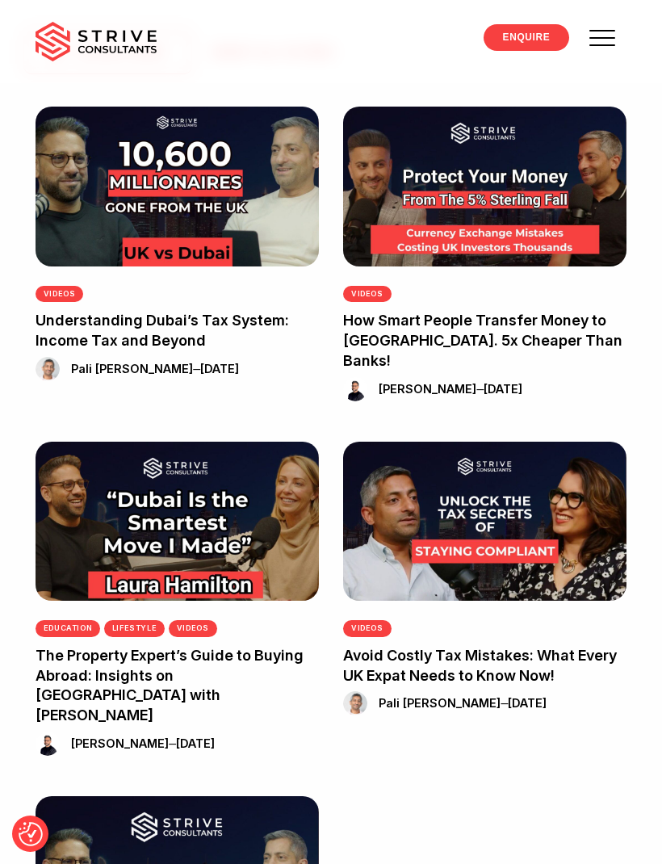
click at [237, 339] on h3 "Understanding Dubai’s Tax System: Income Tax and Beyond" at bounding box center [177, 330] width 283 height 40
click at [197, 331] on link "Understanding Dubai’s Tax System: Income Tax and Beyond" at bounding box center [163, 330] width 254 height 38
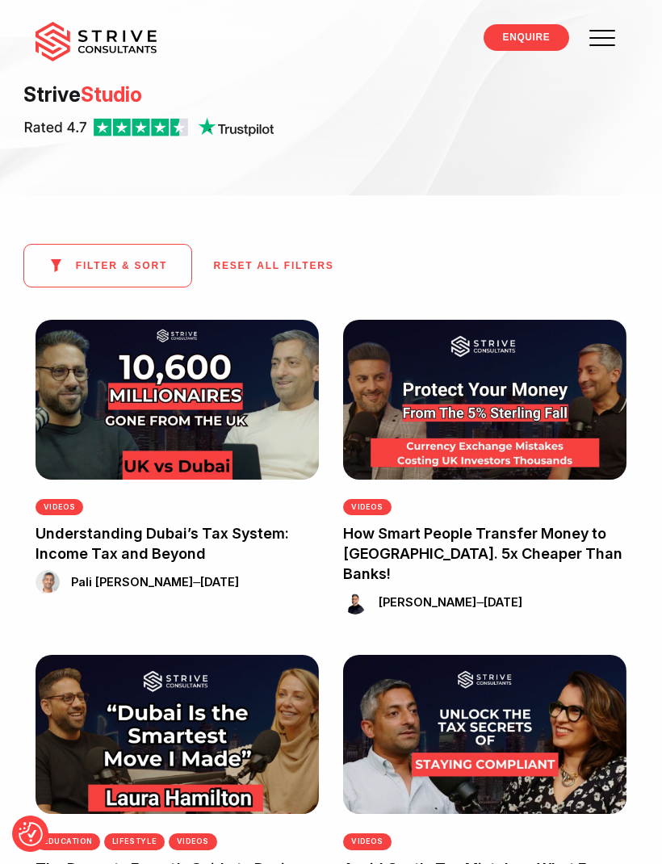
scroll to position [0, 0]
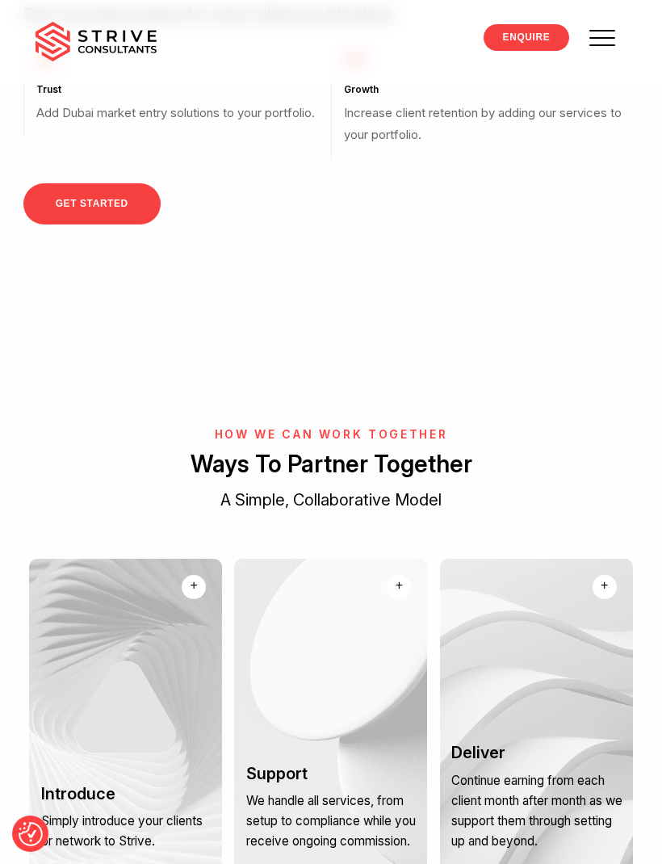
scroll to position [1357, 0]
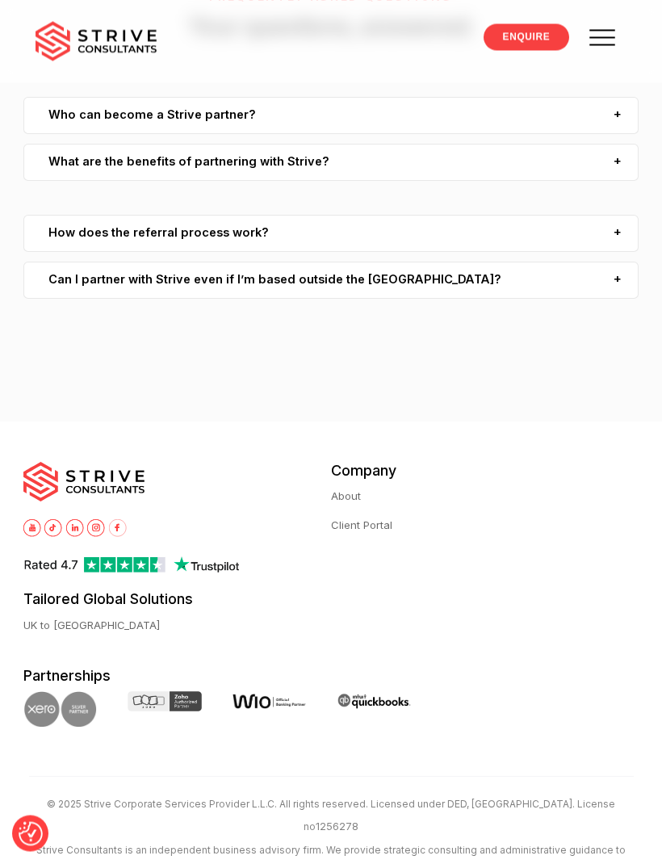
click at [603, 52] on span at bounding box center [604, 38] width 46 height 46
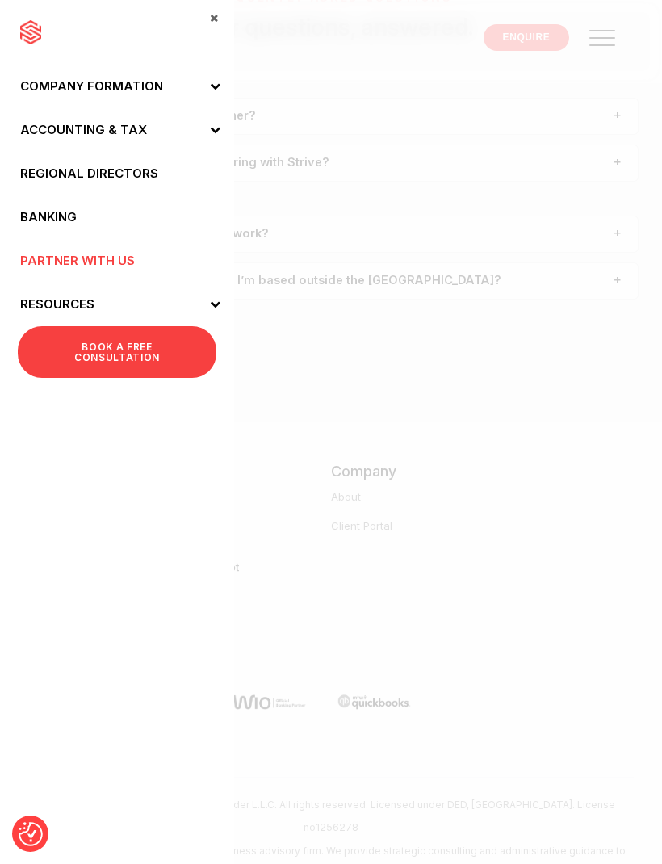
click at [603, 52] on span at bounding box center [604, 38] width 46 height 46
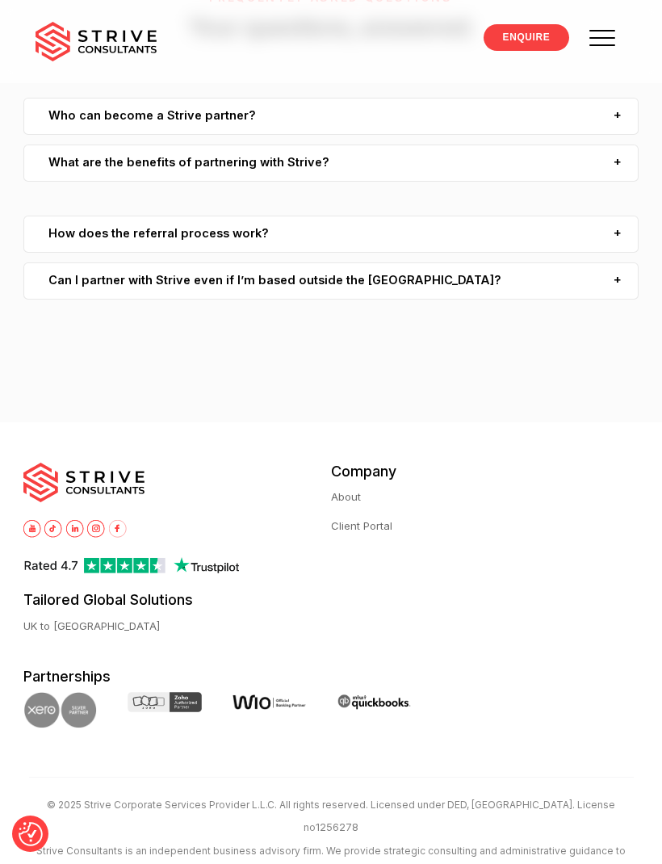
click at [599, 60] on span at bounding box center [604, 38] width 46 height 46
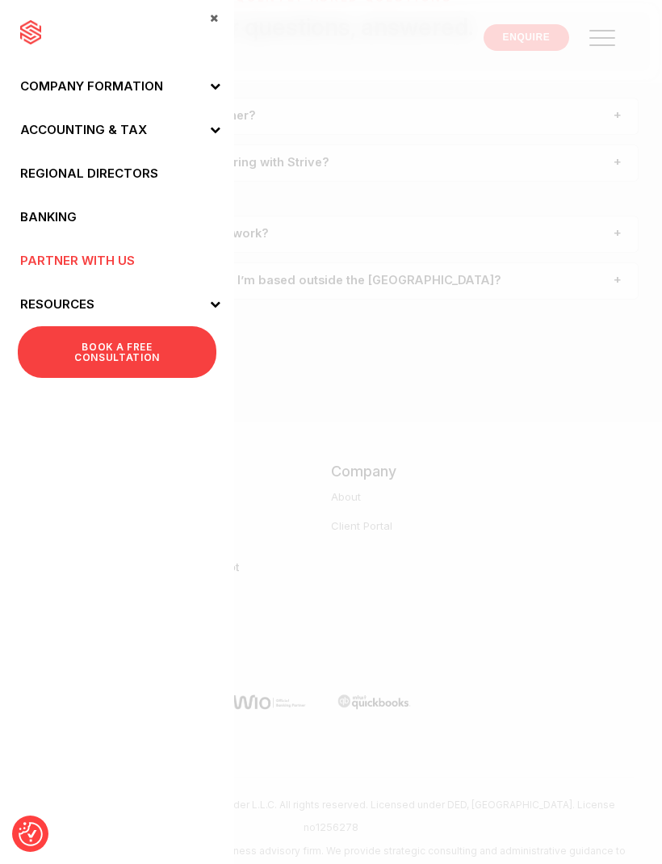
click at [141, 189] on link "Regional Directors" at bounding box center [117, 174] width 234 height 44
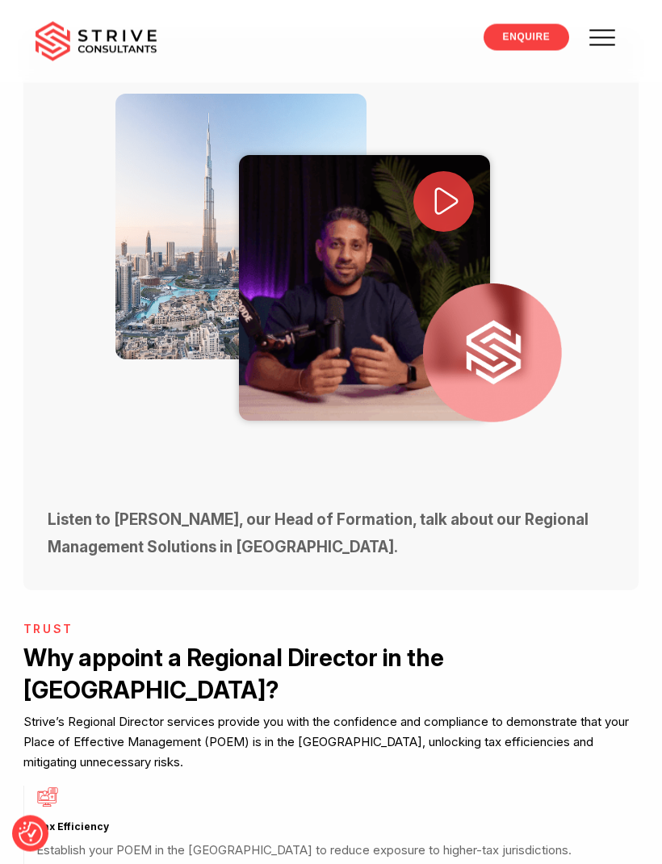
click at [443, 185] on icon at bounding box center [447, 202] width 34 height 34
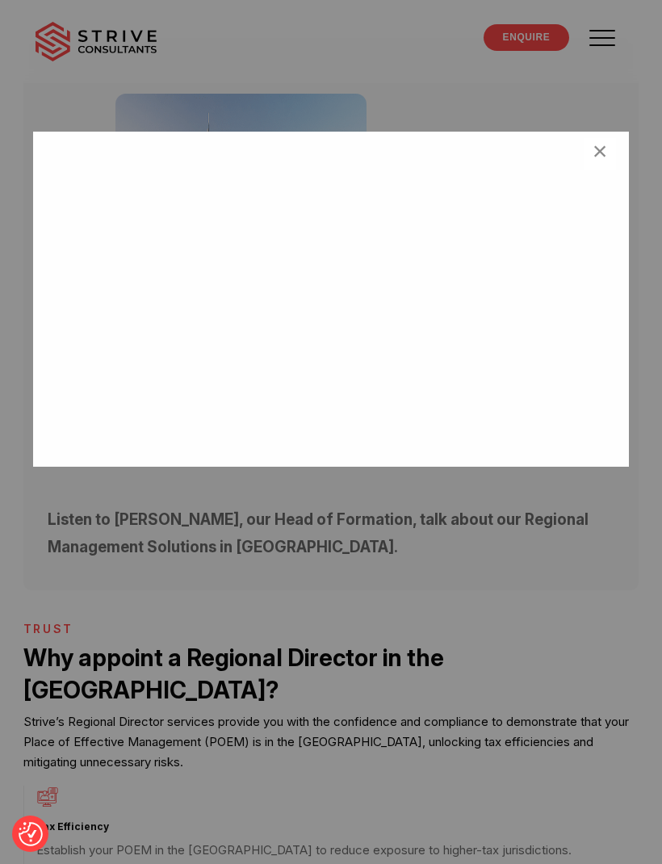
click at [602, 164] on span "×" at bounding box center [600, 154] width 15 height 32
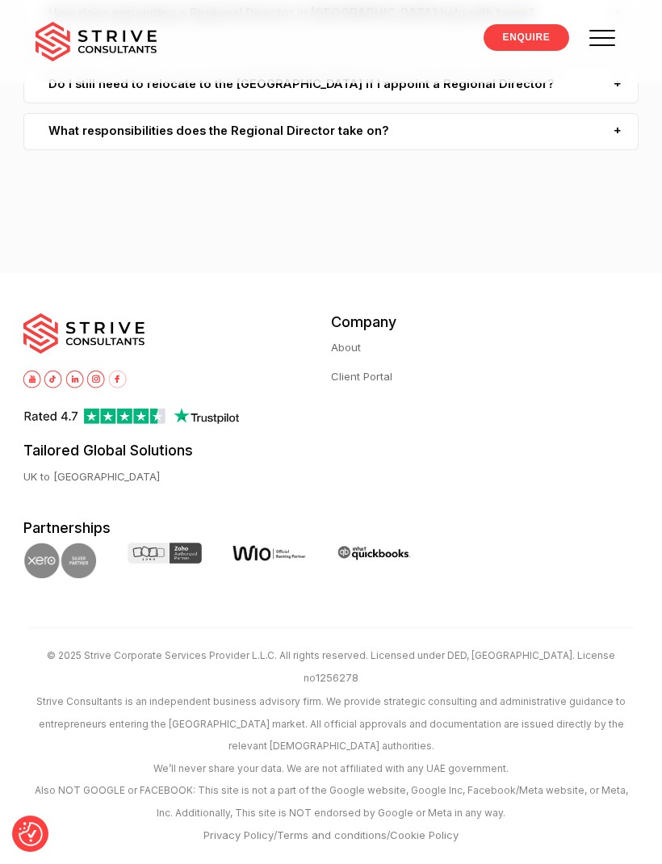
scroll to position [6927, 0]
click at [125, 56] on img at bounding box center [96, 42] width 121 height 40
